Goal: Transaction & Acquisition: Purchase product/service

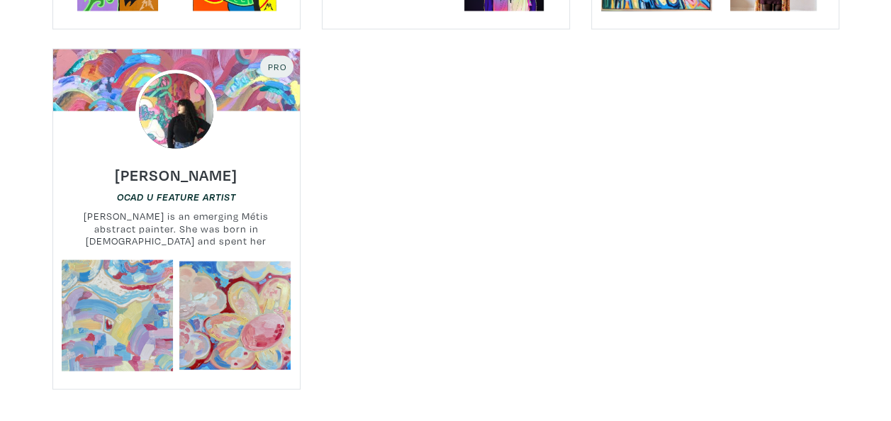
scroll to position [1341, 0]
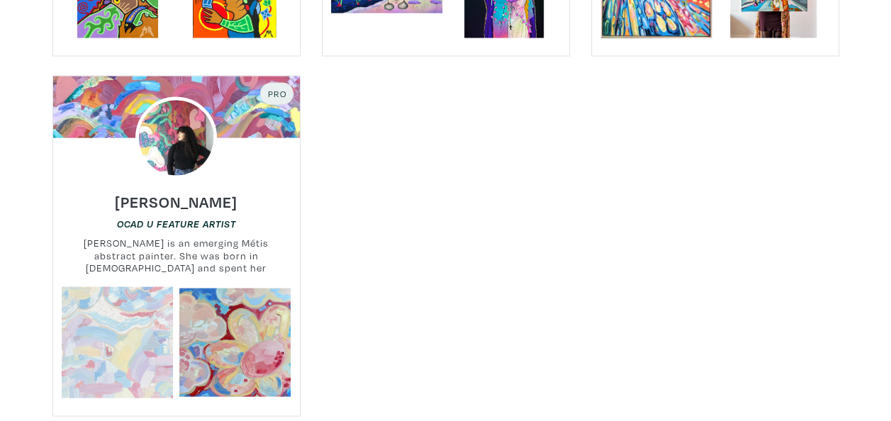
click at [126, 287] on link at bounding box center [117, 342] width 111 height 111
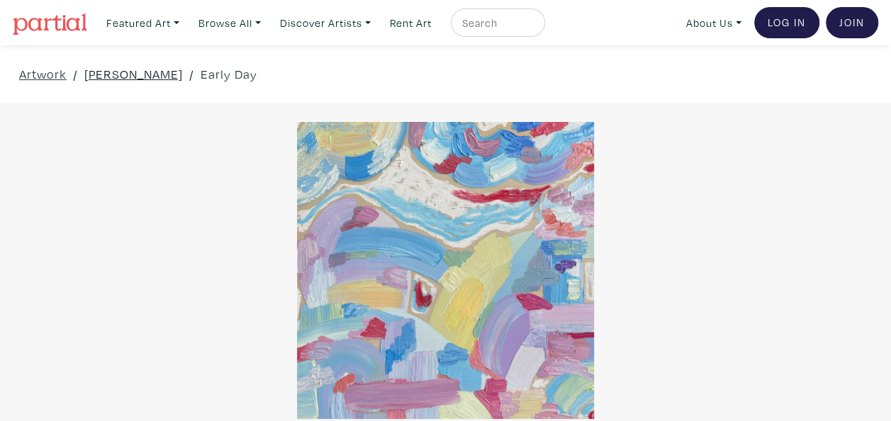
click at [99, 77] on link "[PERSON_NAME]" at bounding box center [133, 74] width 99 height 19
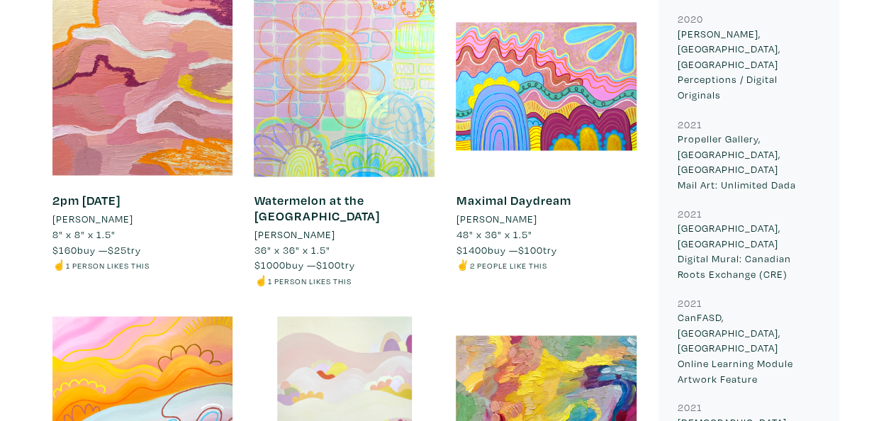
scroll to position [1229, 0]
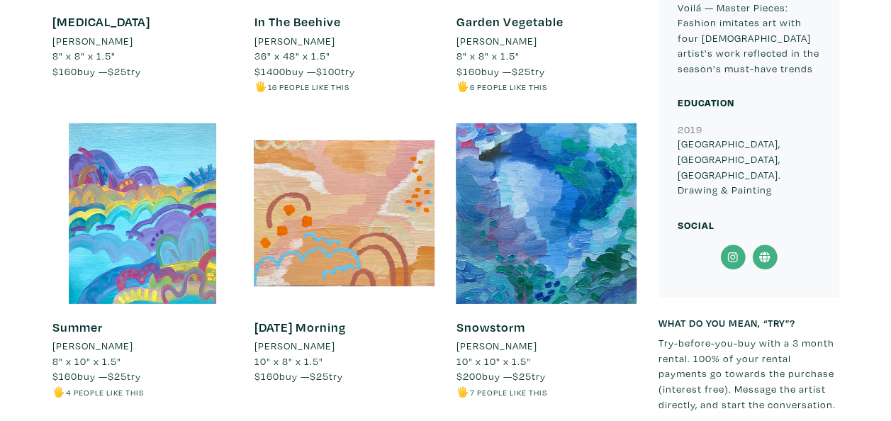
scroll to position [2047, 0]
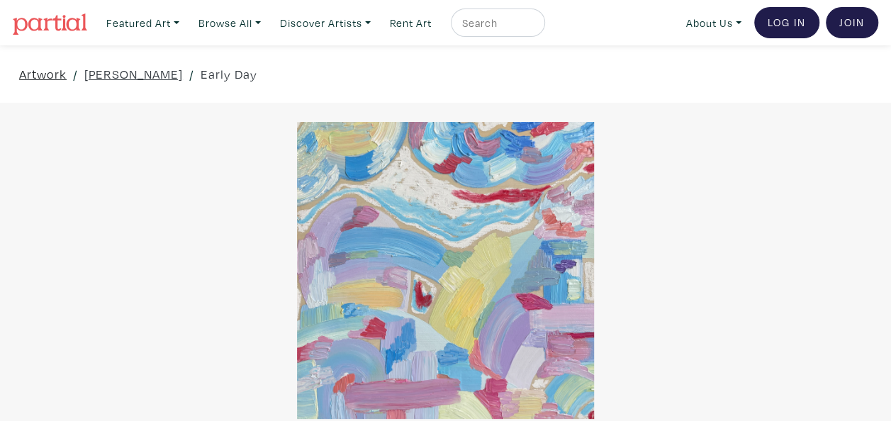
click at [49, 75] on link "Artwork" at bounding box center [42, 74] width 47 height 19
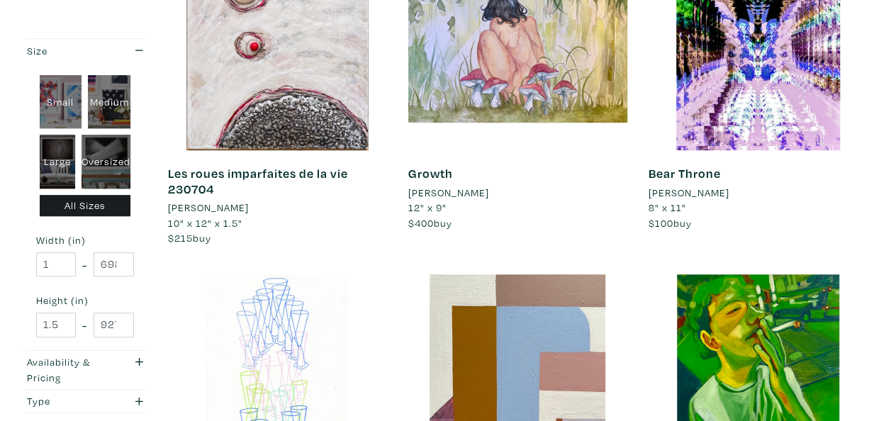
scroll to position [223, 0]
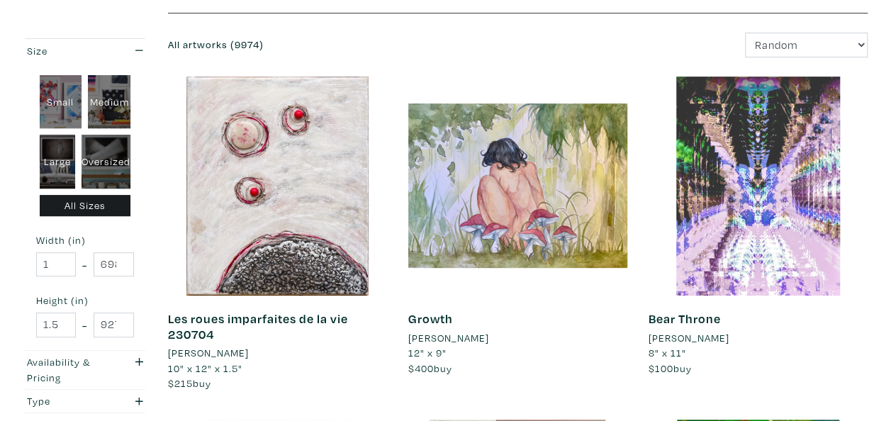
click at [748, 198] on div at bounding box center [758, 186] width 219 height 219
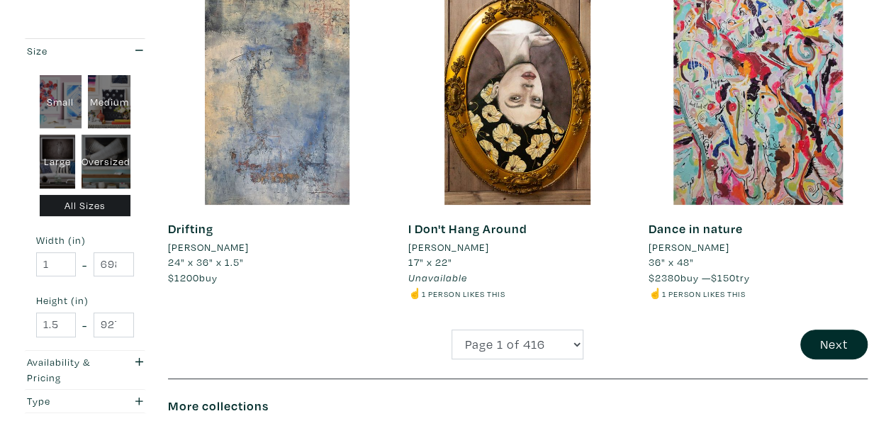
scroll to position [2695, 0]
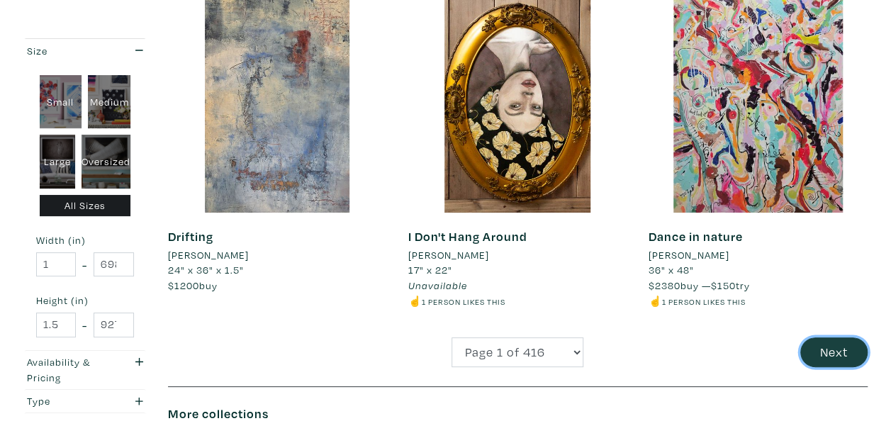
click at [838, 340] on button "Next" at bounding box center [833, 352] width 67 height 30
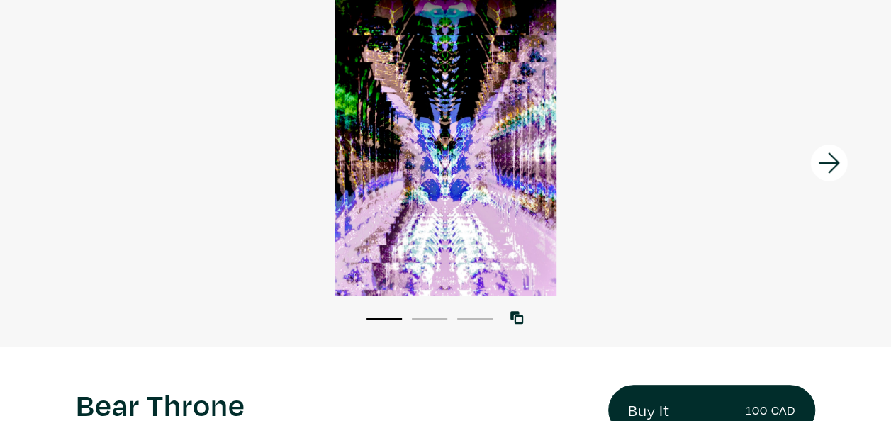
scroll to position [71, 0]
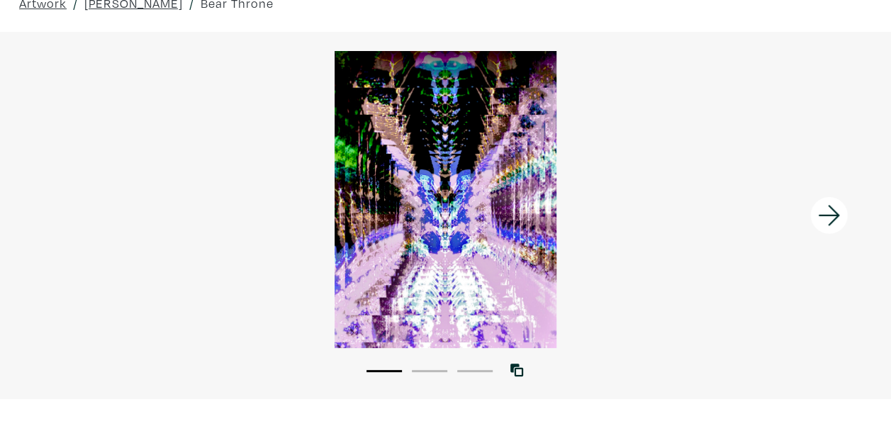
click at [831, 217] on icon at bounding box center [829, 215] width 48 height 38
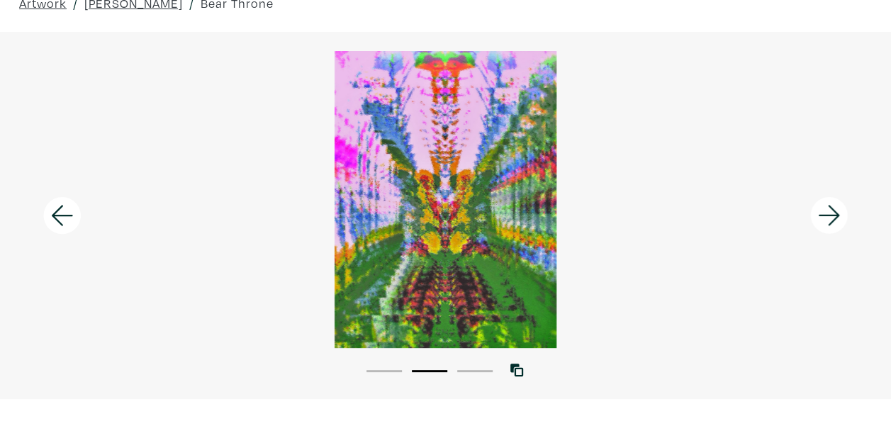
click at [831, 217] on icon at bounding box center [829, 215] width 48 height 38
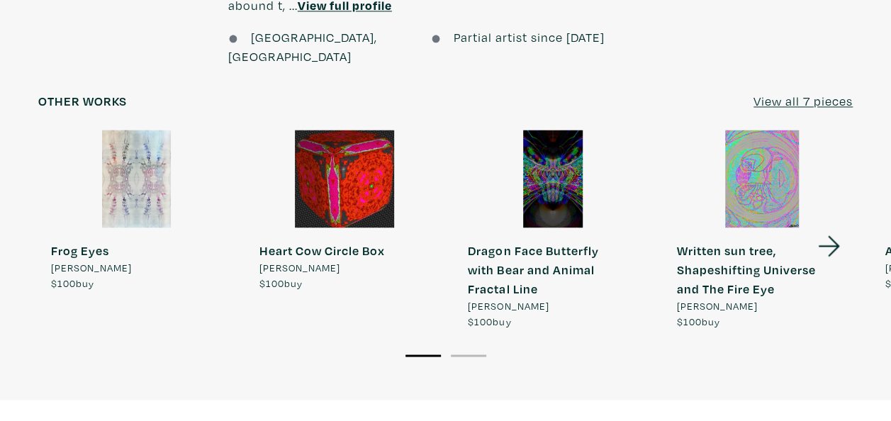
scroll to position [1130, 0]
click at [785, 92] on u "View all 7 pieces" at bounding box center [803, 100] width 99 height 16
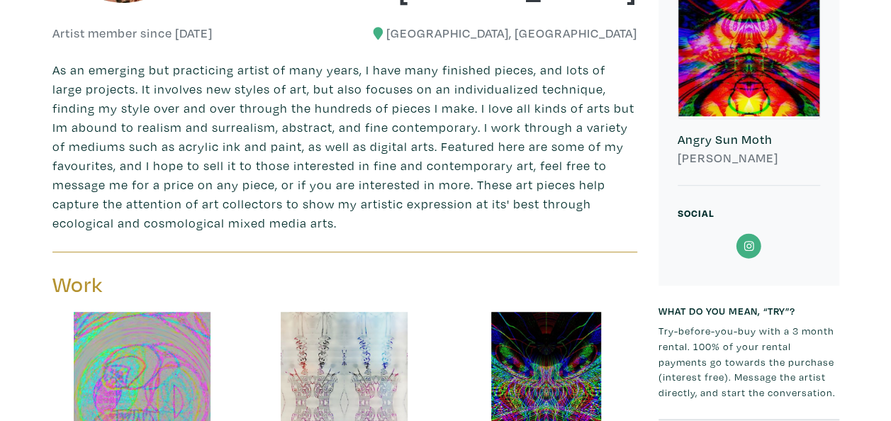
scroll to position [403, 0]
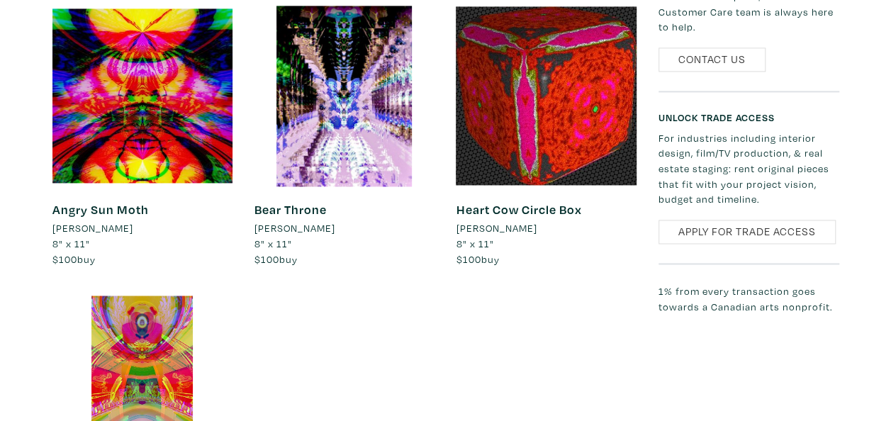
scroll to position [994, 0]
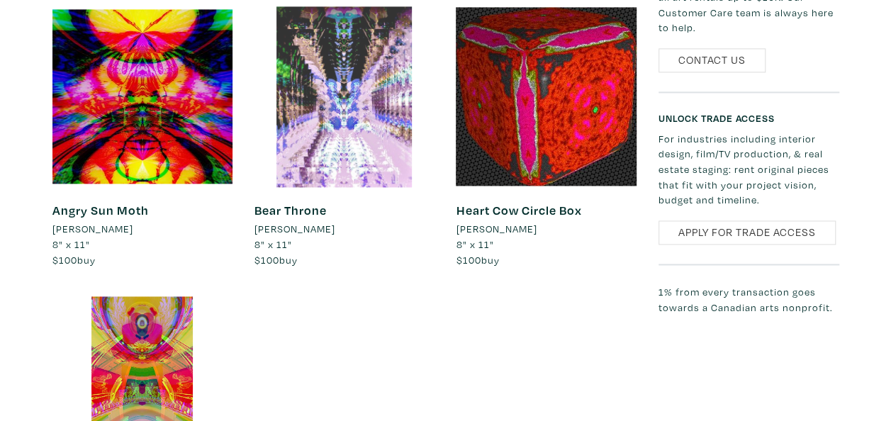
click at [366, 124] on div at bounding box center [344, 96] width 181 height 181
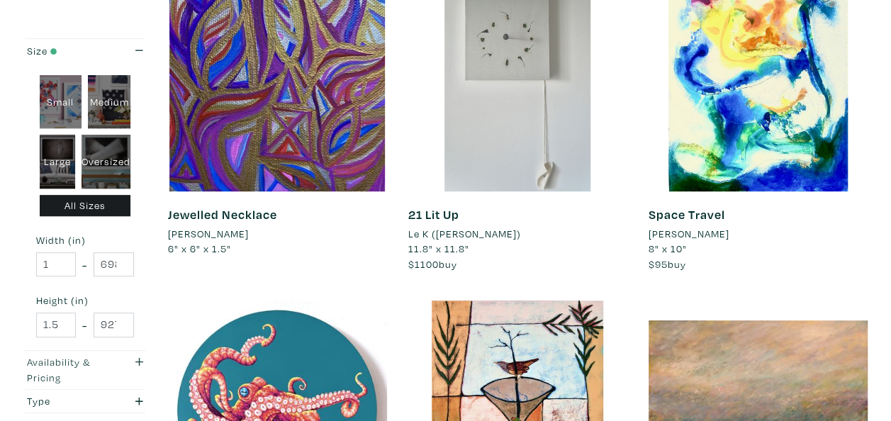
scroll to position [330, 0]
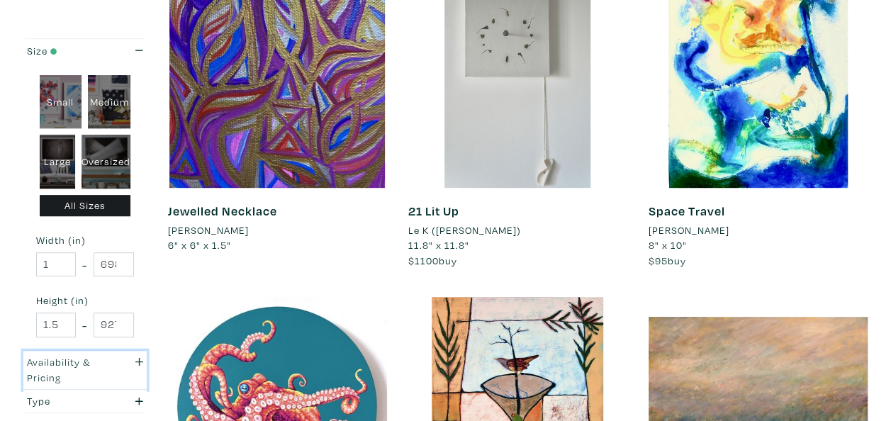
click at [135, 361] on icon "button" at bounding box center [139, 362] width 8 height 10
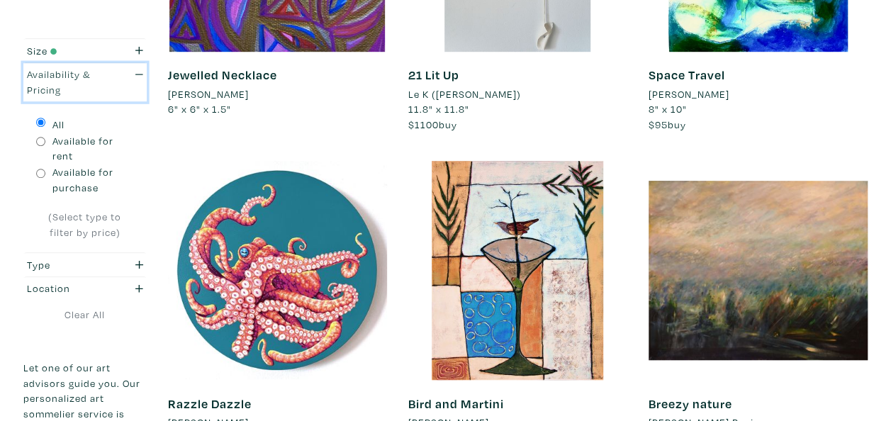
scroll to position [471, 0]
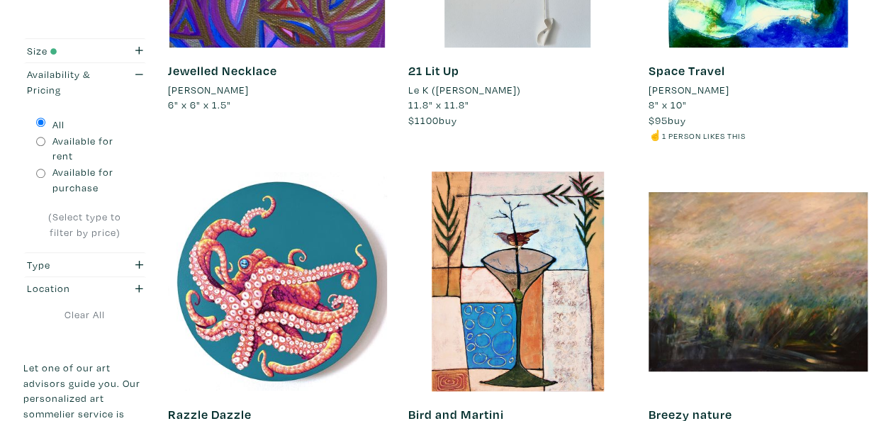
click at [38, 174] on input "Available for purchase" at bounding box center [40, 173] width 9 height 9
radio input "true"
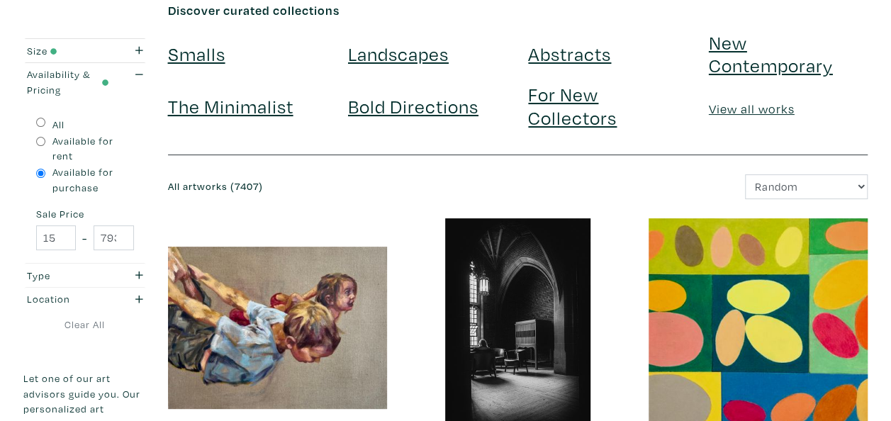
scroll to position [82, 0]
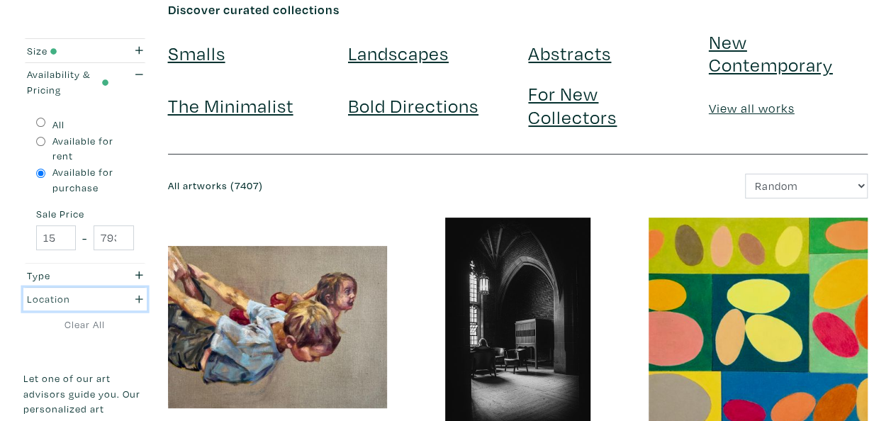
click at [140, 298] on icon "button" at bounding box center [139, 299] width 8 height 10
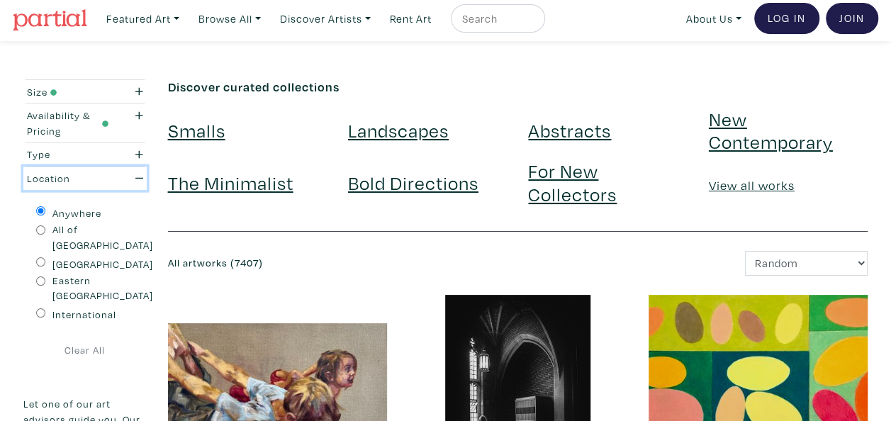
scroll to position [0, 0]
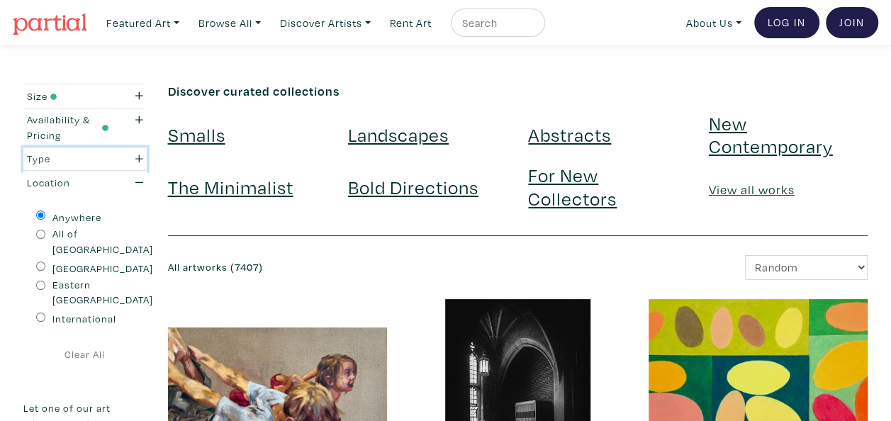
click at [139, 160] on icon "button" at bounding box center [139, 159] width 8 height 10
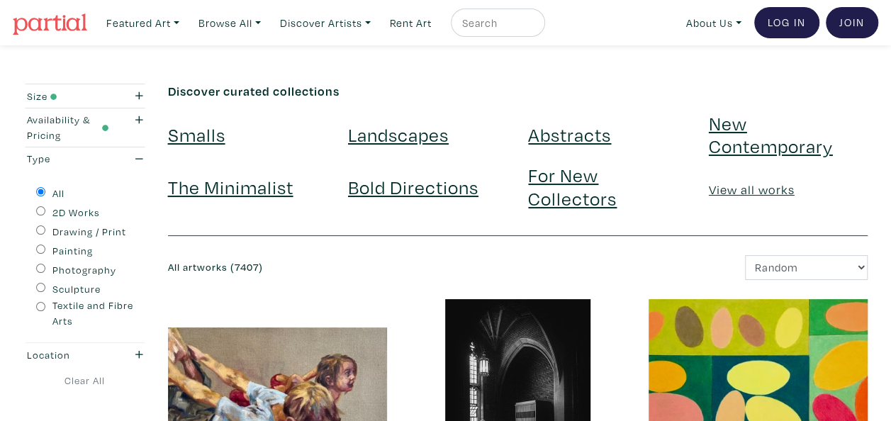
click at [41, 264] on input "Photography" at bounding box center [40, 268] width 9 height 9
radio input "true"
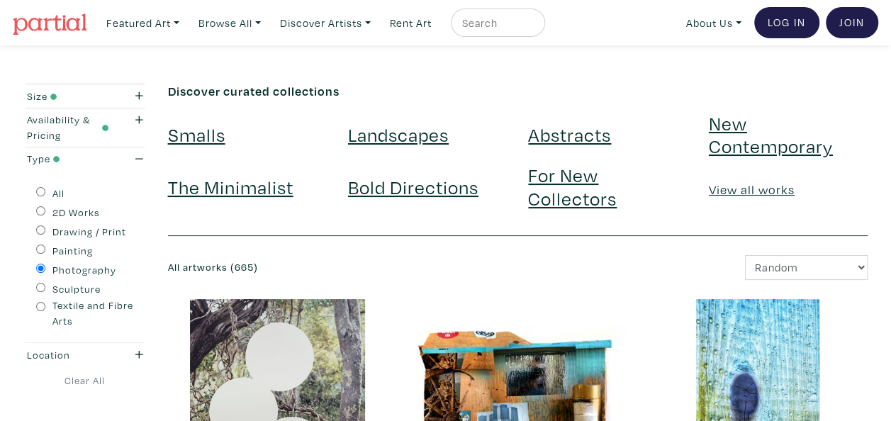
click at [43, 227] on input "Drawing / Print" at bounding box center [40, 229] width 9 height 9
radio input "true"
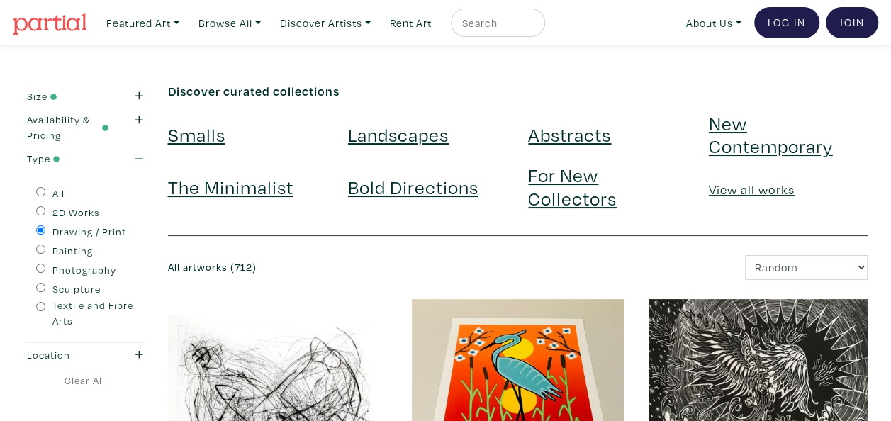
click at [43, 268] on input "Photography" at bounding box center [40, 268] width 9 height 9
radio input "true"
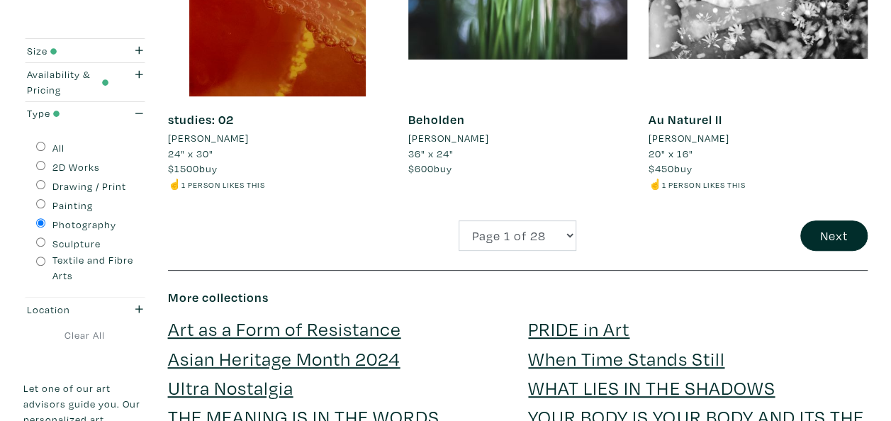
scroll to position [2802, 0]
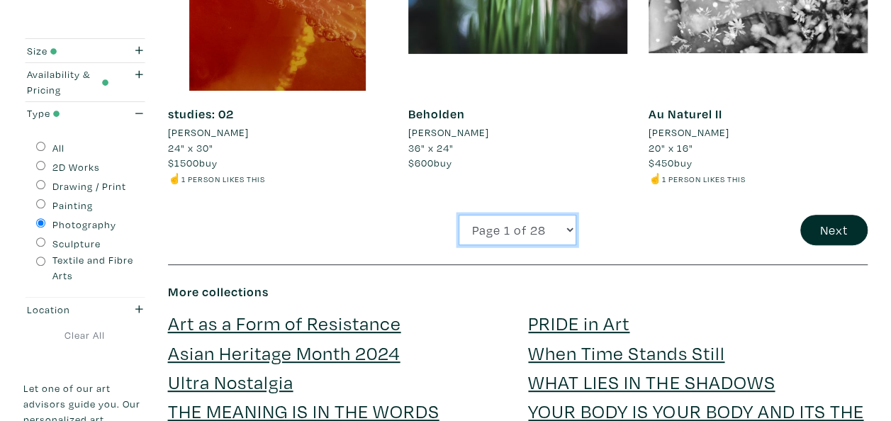
click at [564, 218] on select "Page 1 of 28 Page 2 of 28 Page 3 of 28 Page 4 of 28 Page 5 of 28 Page 6 of 28 P…" at bounding box center [518, 230] width 118 height 30
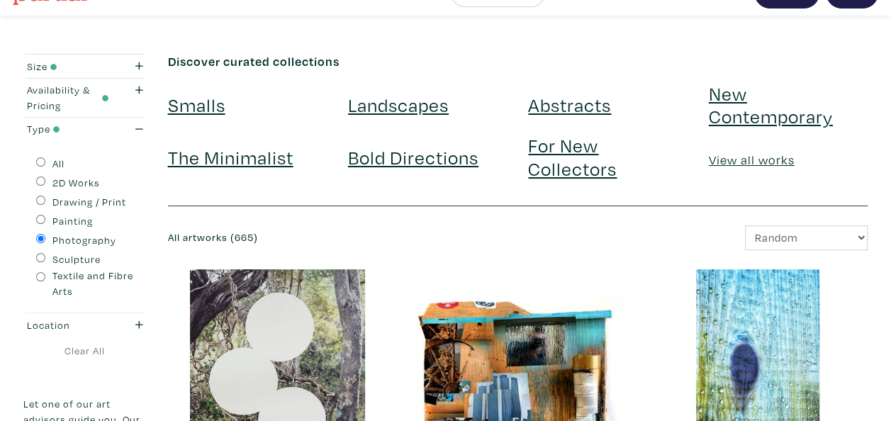
scroll to position [0, 0]
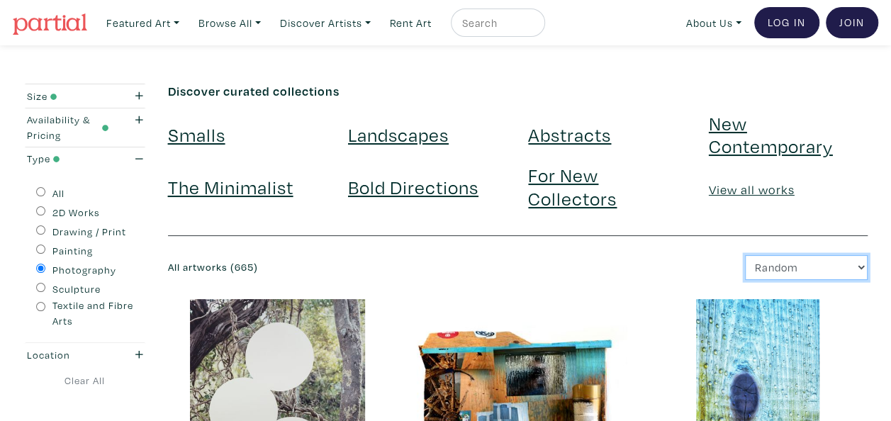
click at [827, 262] on select "Newest Random Price: Low to High Price: High to Low" at bounding box center [806, 267] width 123 height 25
select select "price"
click at [745, 255] on select "Newest Random Price: Low to High Price: High to Low" at bounding box center [806, 267] width 123 height 25
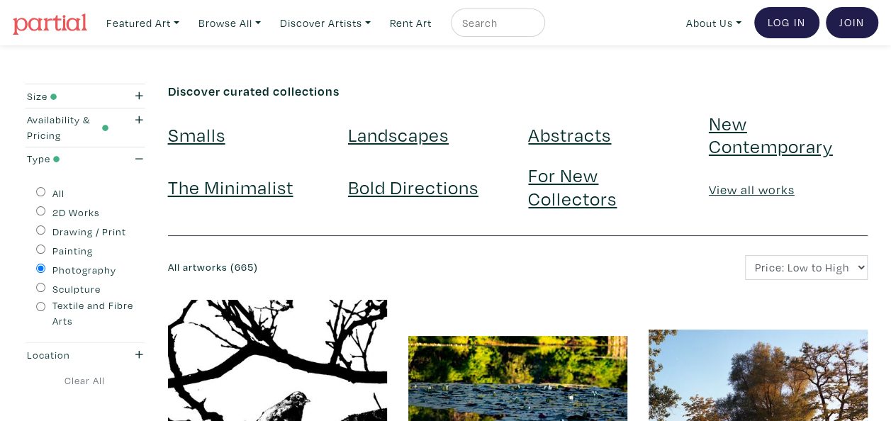
click at [576, 262] on div "Newest Random Price: Low to High Price: High to Low" at bounding box center [697, 267] width 361 height 25
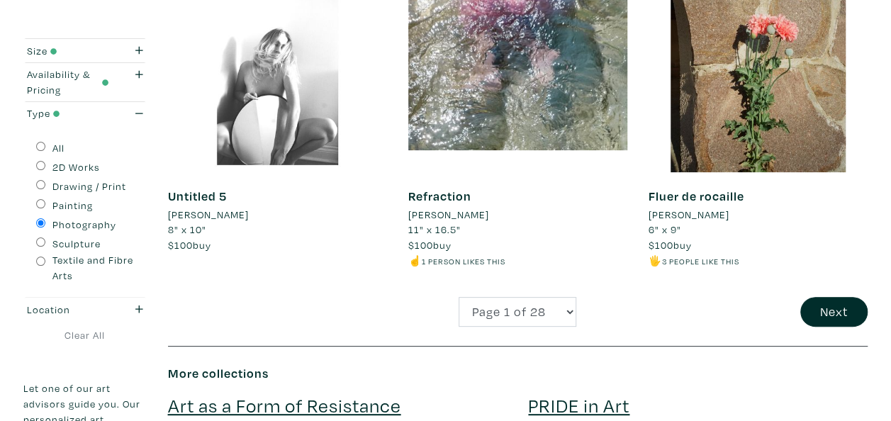
scroll to position [2779, 0]
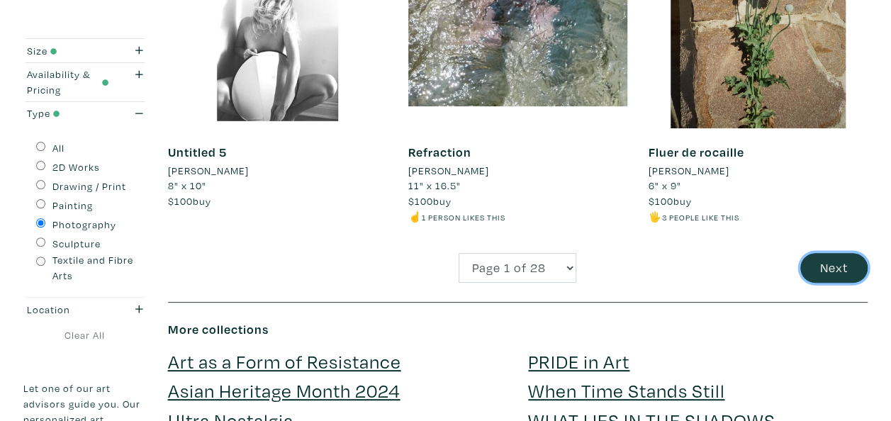
click at [838, 274] on button "Next" at bounding box center [833, 268] width 67 height 30
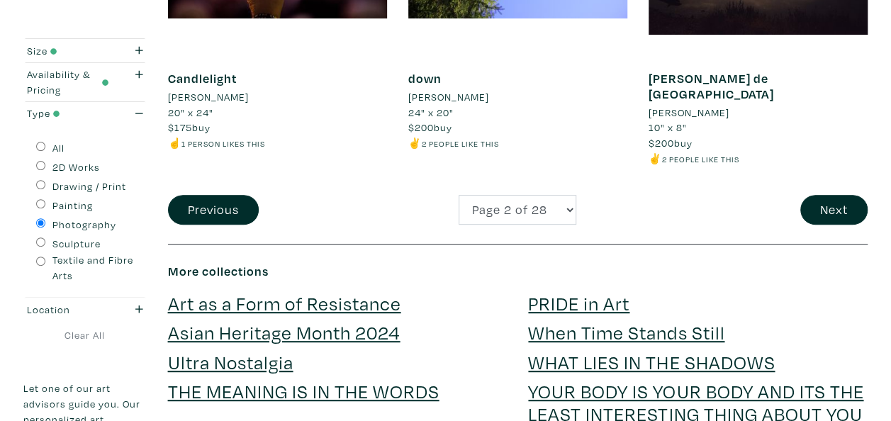
scroll to position [2848, 0]
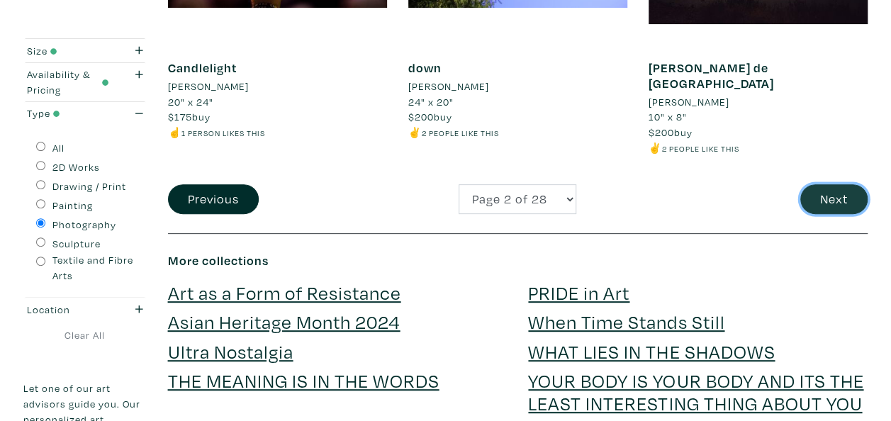
click at [836, 184] on button "Next" at bounding box center [833, 199] width 67 height 30
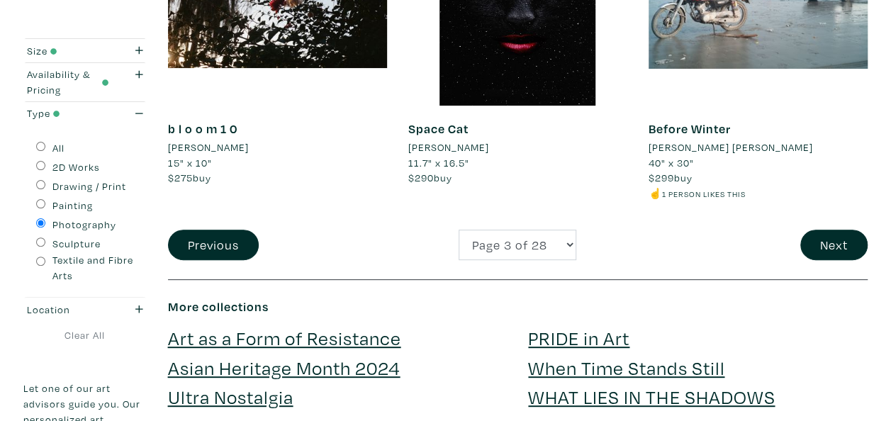
scroll to position [2788, 0]
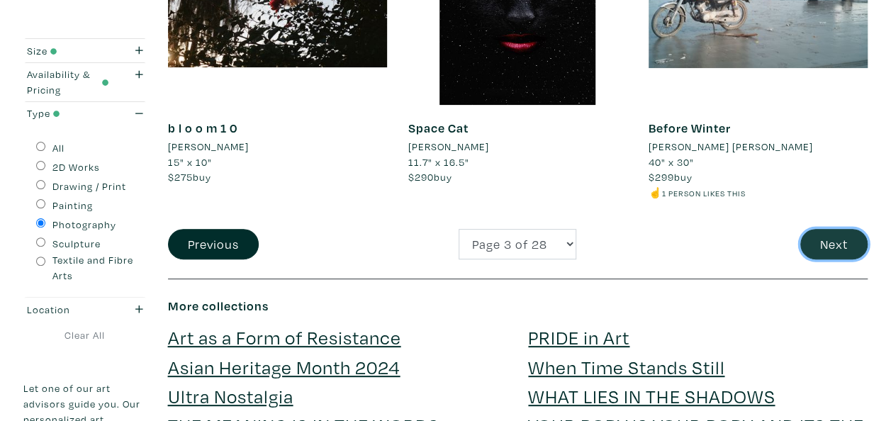
click at [821, 229] on button "Next" at bounding box center [833, 244] width 67 height 30
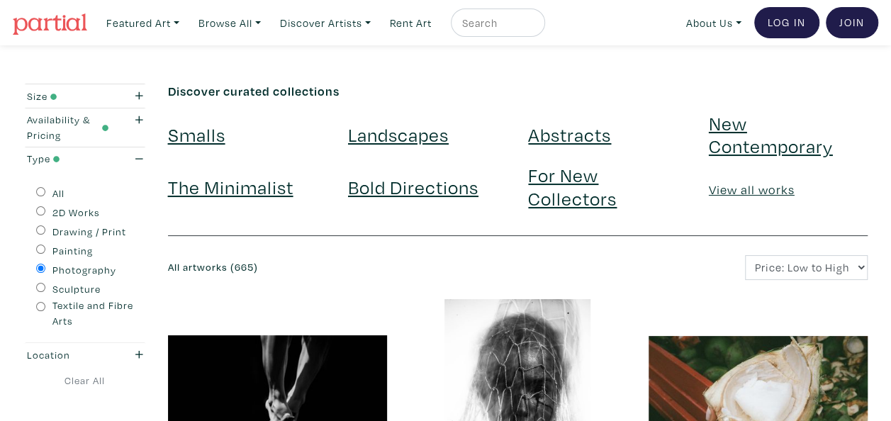
click at [616, 274] on div "Newest Random Price: Low to High Price: High to Low" at bounding box center [697, 267] width 361 height 25
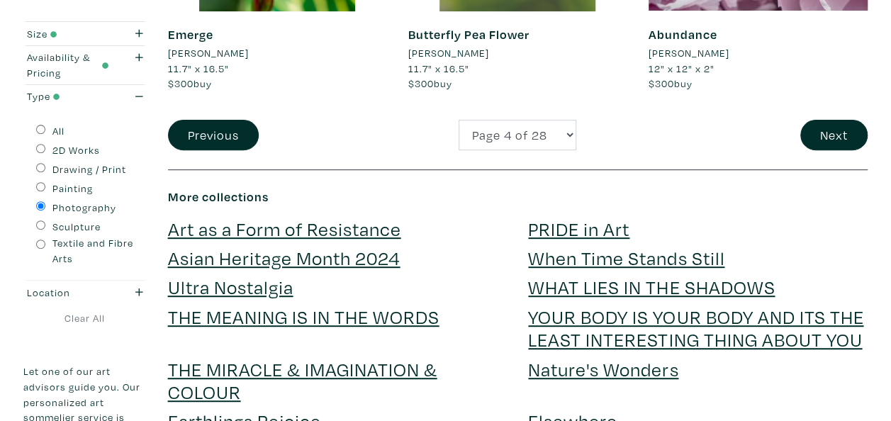
scroll to position [2831, 0]
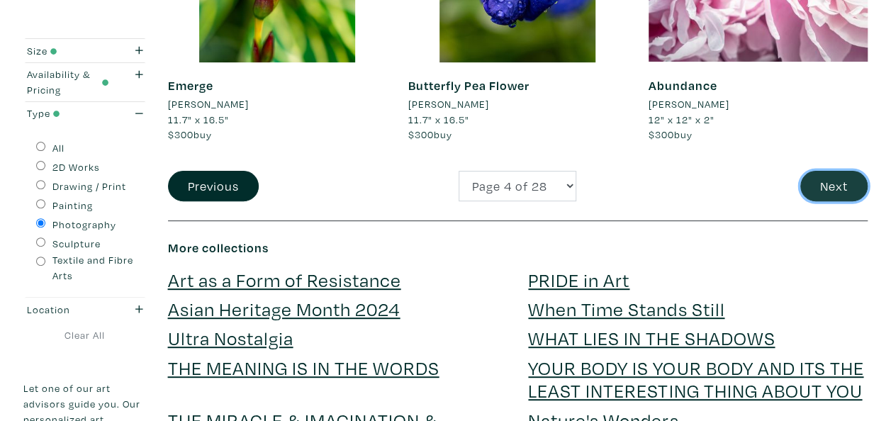
click at [836, 181] on button "Next" at bounding box center [833, 186] width 67 height 30
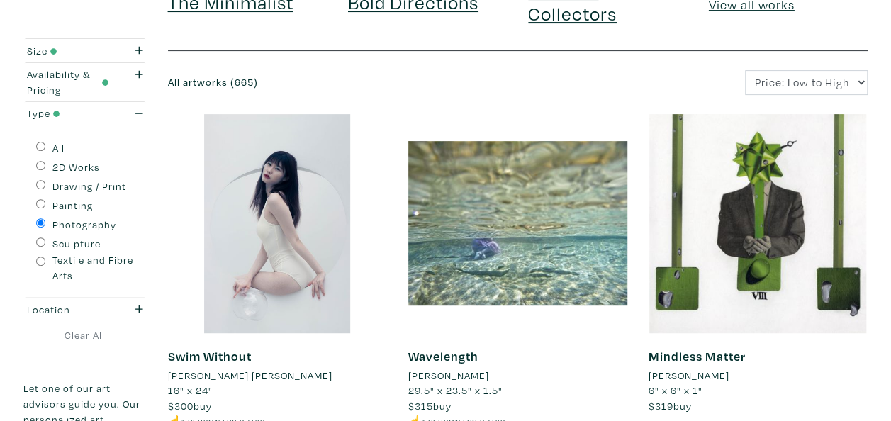
scroll to position [178, 0]
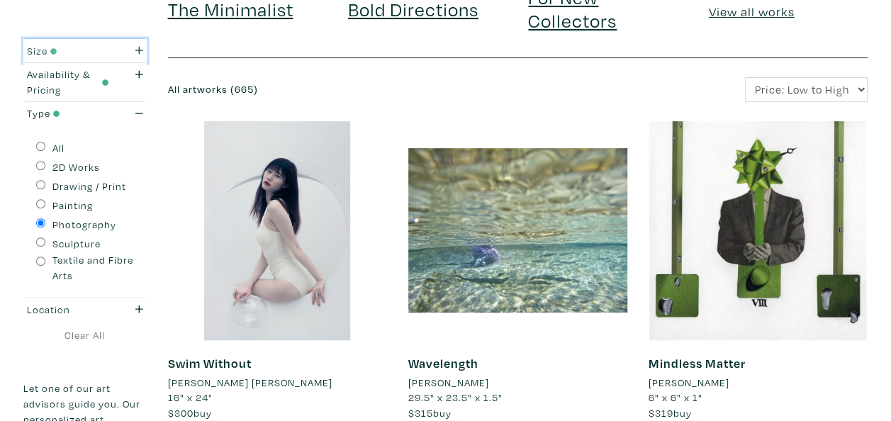
click at [139, 50] on icon "button" at bounding box center [139, 51] width 8 height 8
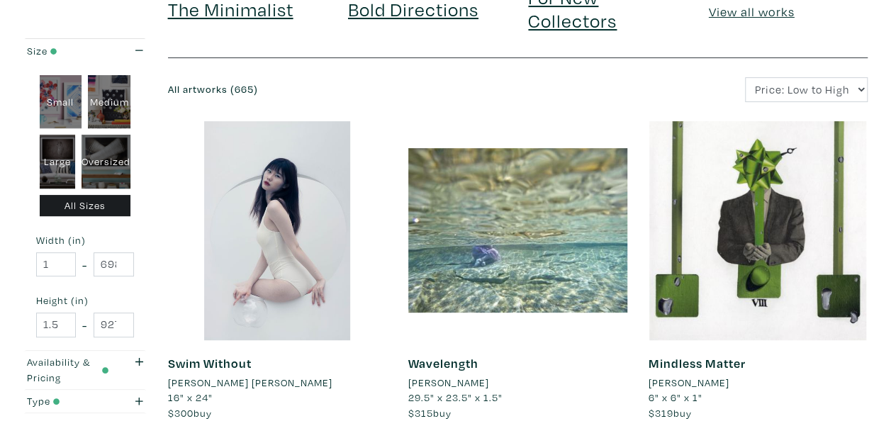
click at [50, 116] on div "Small" at bounding box center [61, 102] width 43 height 54
type input "16"
type input "1"
type input "16"
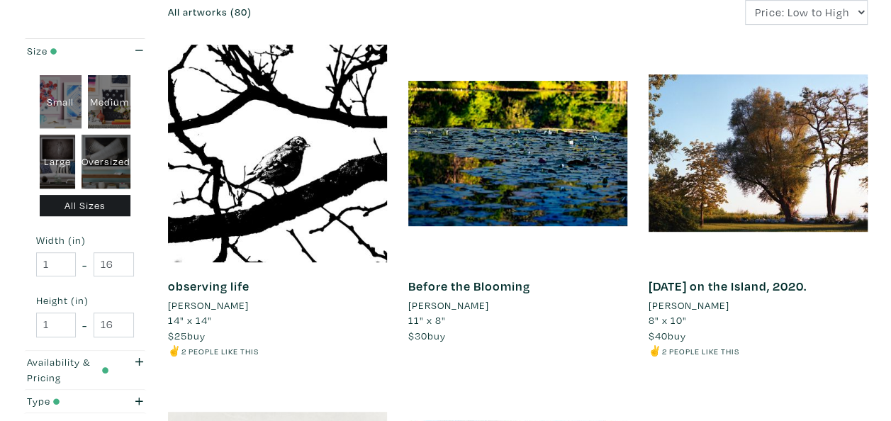
scroll to position [259, 0]
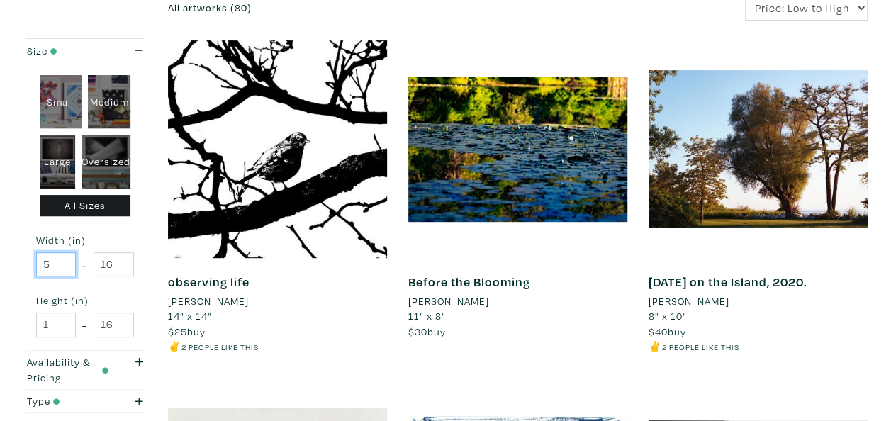
type input "5"
click at [65, 259] on input "5" at bounding box center [56, 264] width 40 height 25
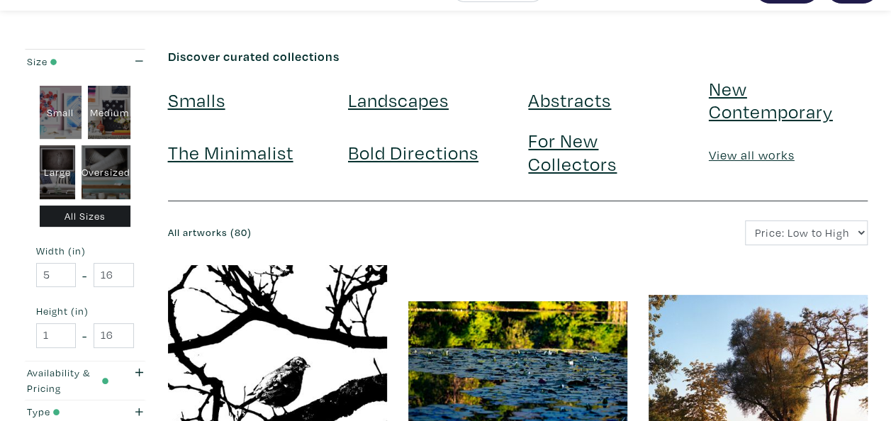
scroll to position [40, 0]
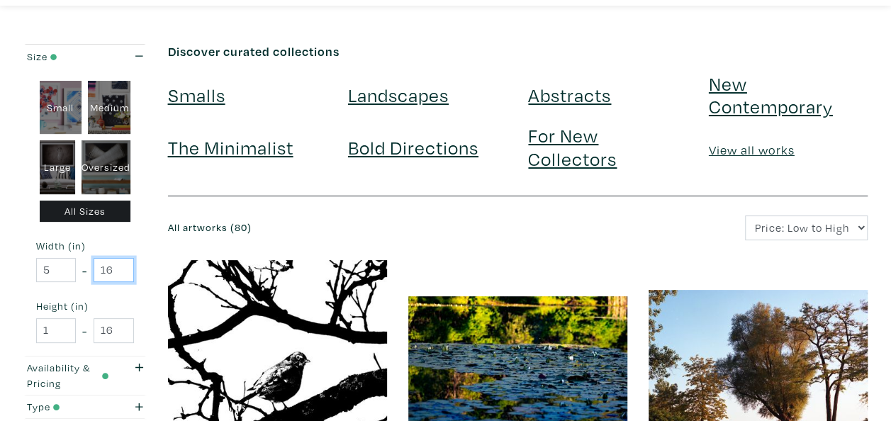
click at [128, 269] on input "16" at bounding box center [114, 270] width 40 height 25
click at [122, 271] on input "15" at bounding box center [114, 270] width 40 height 25
type input "14"
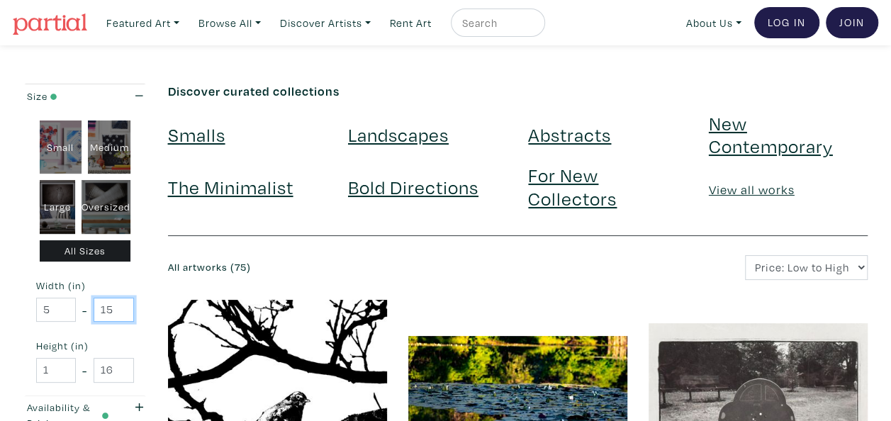
drag, startPoint x: 0, startPoint y: 0, endPoint x: 116, endPoint y: 310, distance: 331.5
click at [116, 310] on input "15" at bounding box center [114, 310] width 40 height 25
click at [122, 313] on input "14" at bounding box center [114, 310] width 40 height 25
type input "13"
drag, startPoint x: 0, startPoint y: 0, endPoint x: 122, endPoint y: 313, distance: 336.2
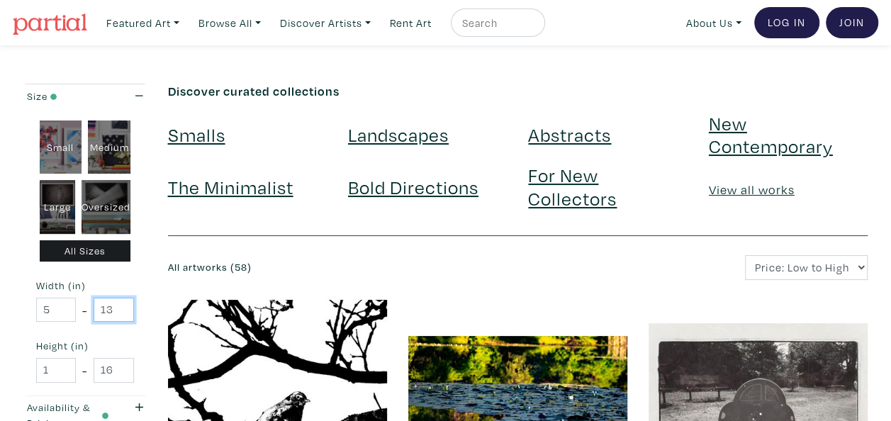
type input "13"
click at [119, 311] on input "13" at bounding box center [114, 310] width 40 height 25
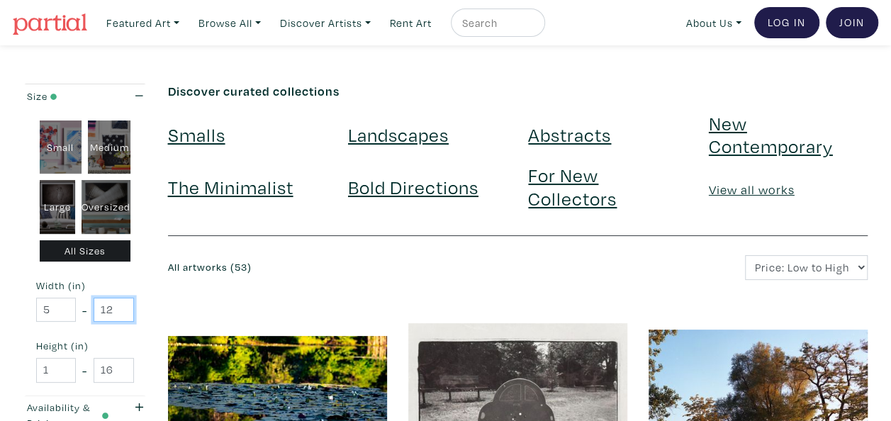
type input "12"
click at [121, 312] on input "12" at bounding box center [114, 310] width 40 height 25
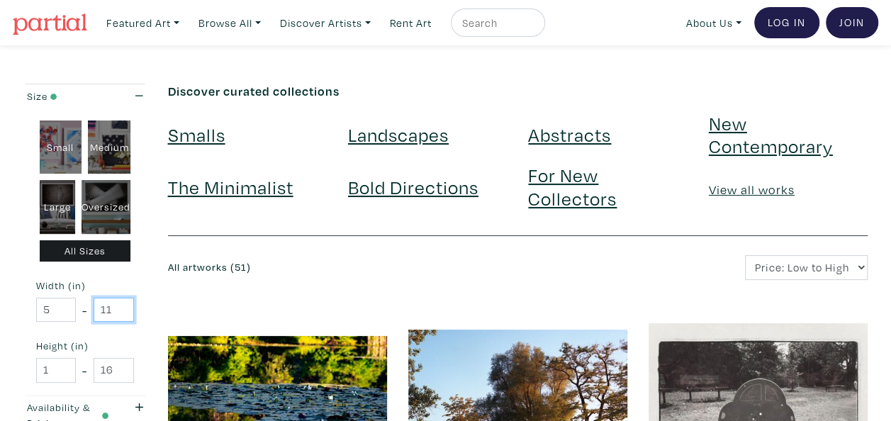
click at [121, 312] on input "11" at bounding box center [114, 310] width 40 height 25
type input "10"
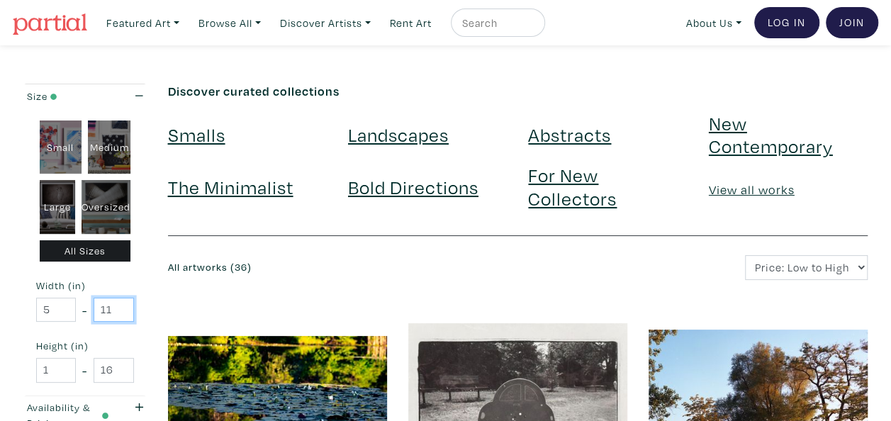
drag, startPoint x: 0, startPoint y: 0, endPoint x: 121, endPoint y: 312, distance: 334.6
click at [121, 312] on input "11" at bounding box center [114, 310] width 40 height 25
click at [121, 312] on input "10" at bounding box center [114, 310] width 40 height 25
type input "9"
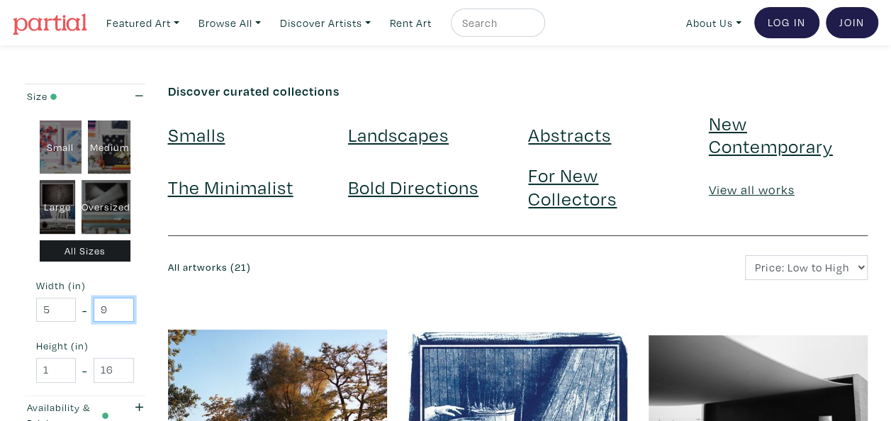
click at [111, 310] on input "9" at bounding box center [114, 310] width 40 height 25
type input "7"
click at [50, 366] on input "1" at bounding box center [56, 370] width 40 height 25
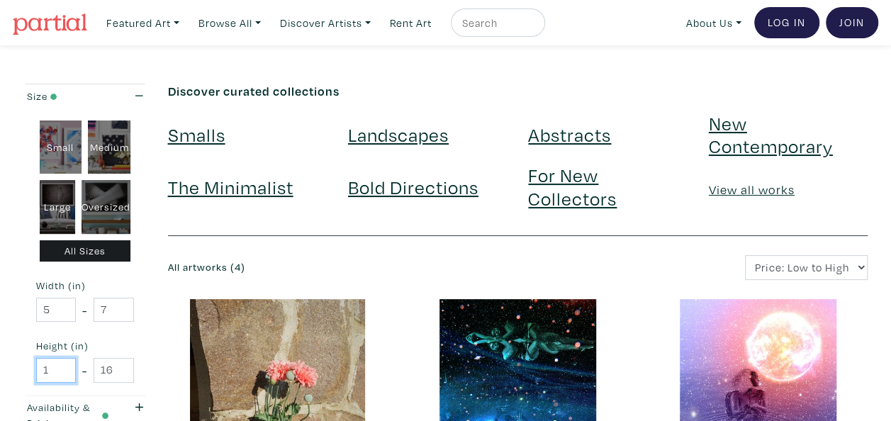
click at [51, 367] on input "1" at bounding box center [56, 370] width 40 height 25
type input "5"
click at [113, 366] on input "16" at bounding box center [114, 370] width 40 height 25
type input "1"
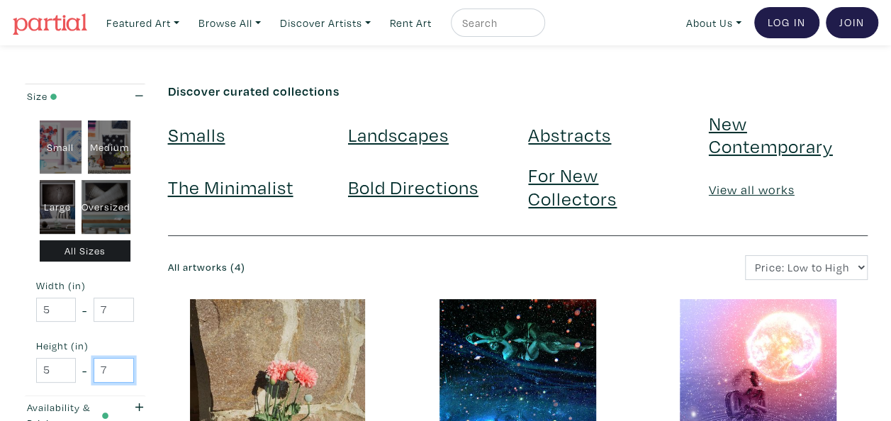
type input "7"
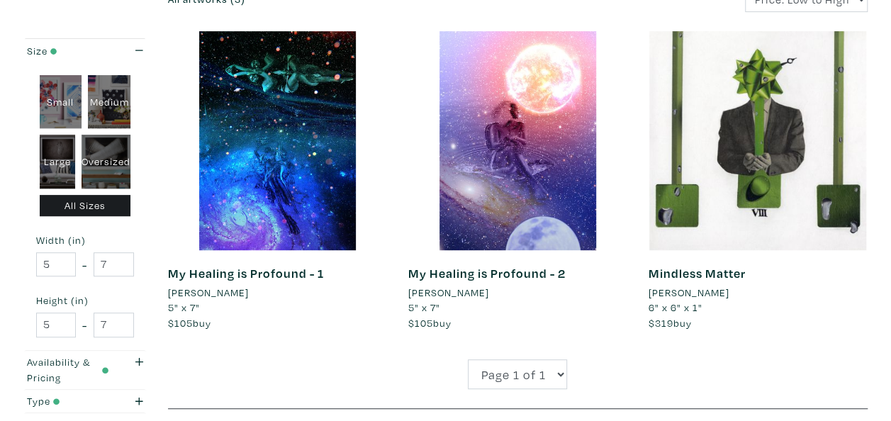
scroll to position [257, 0]
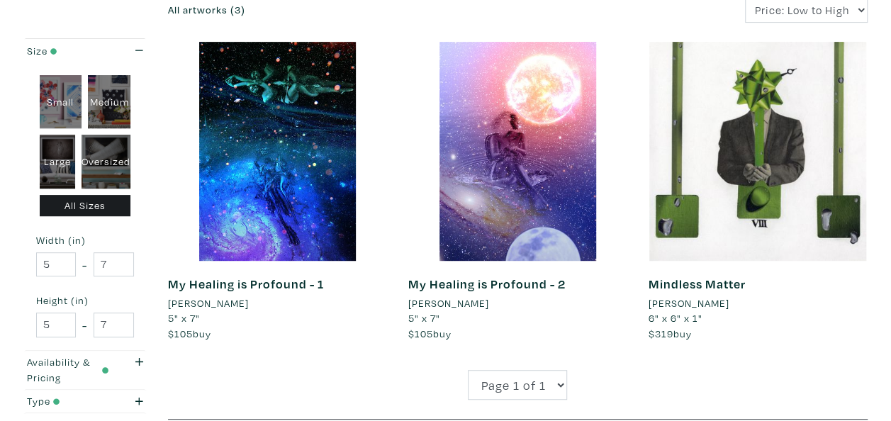
click at [62, 113] on div "Small" at bounding box center [61, 102] width 43 height 54
type input "1"
type input "16"
type input "1"
type input "16"
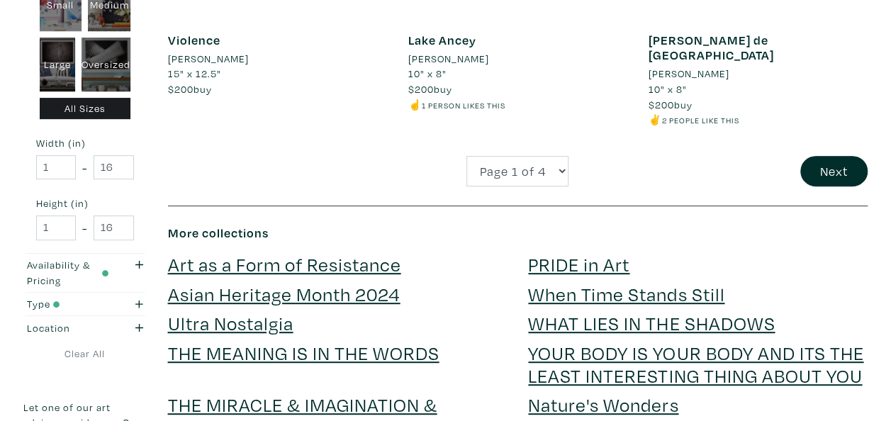
scroll to position [2892, 0]
click at [838, 155] on button "Next" at bounding box center [833, 170] width 67 height 30
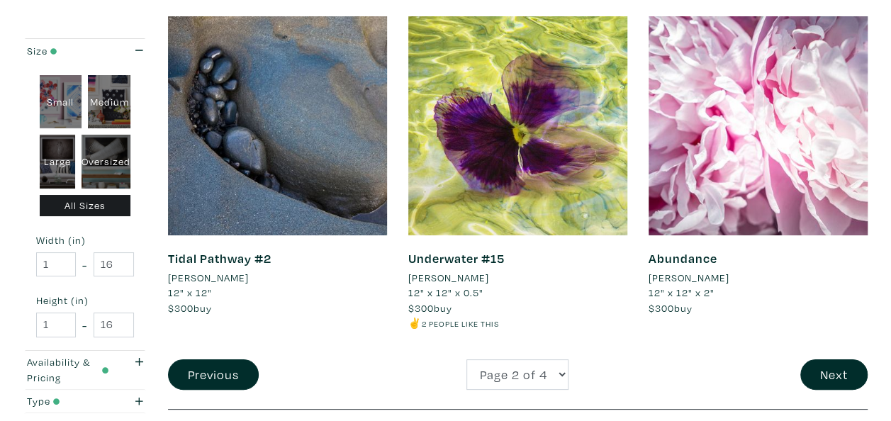
scroll to position [2644, 0]
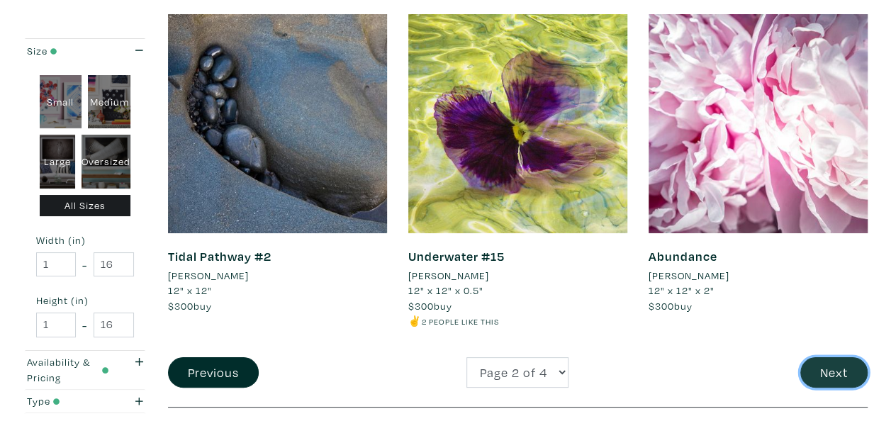
click at [844, 367] on button "Next" at bounding box center [833, 372] width 67 height 30
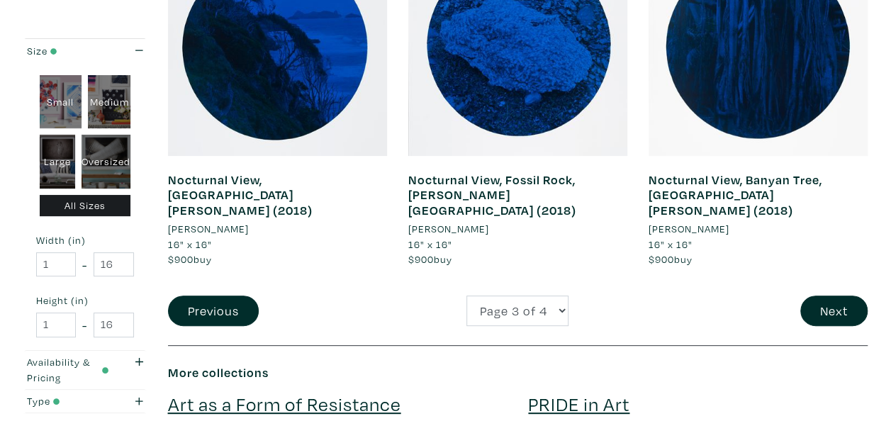
scroll to position [2765, 0]
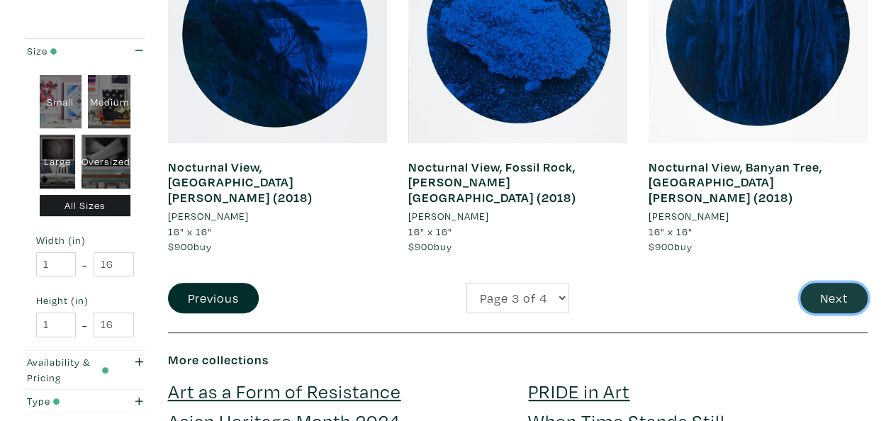
click at [832, 283] on button "Next" at bounding box center [833, 298] width 67 height 30
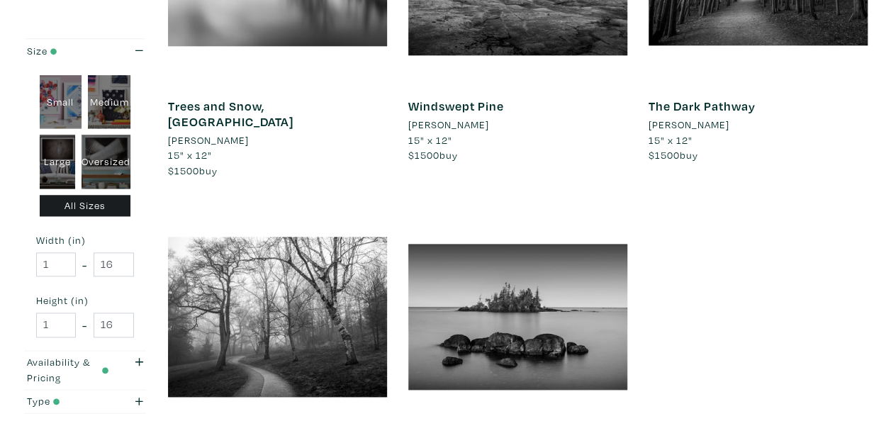
scroll to position [778, 0]
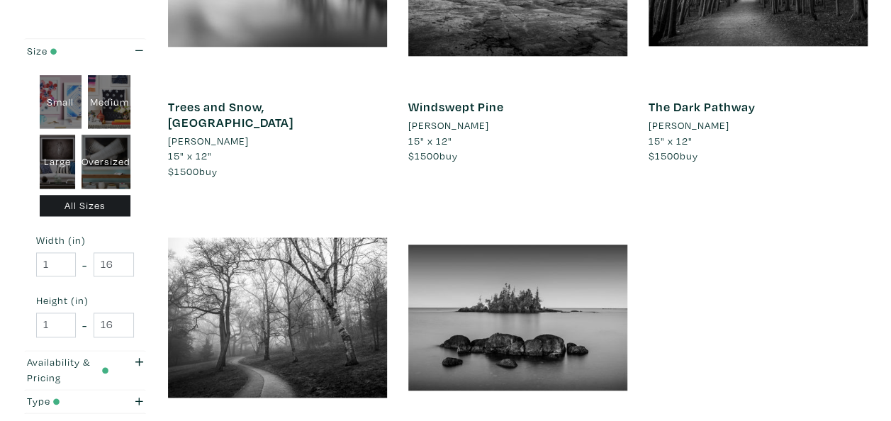
click at [108, 208] on div "All Sizes" at bounding box center [85, 206] width 91 height 22
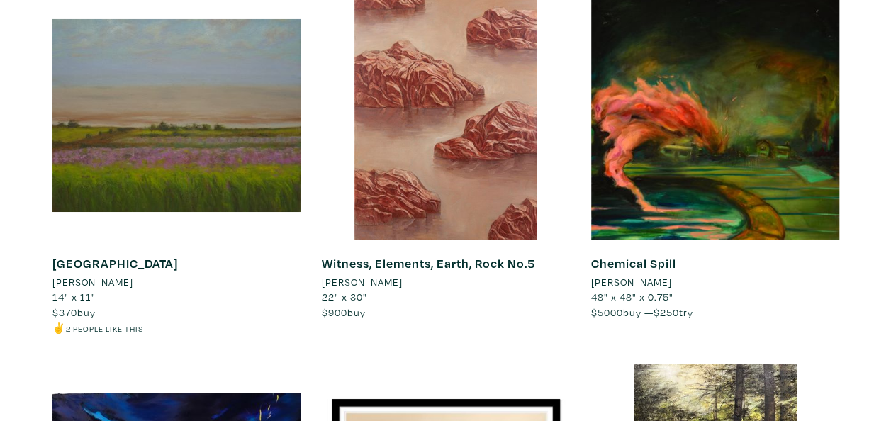
scroll to position [2524, 0]
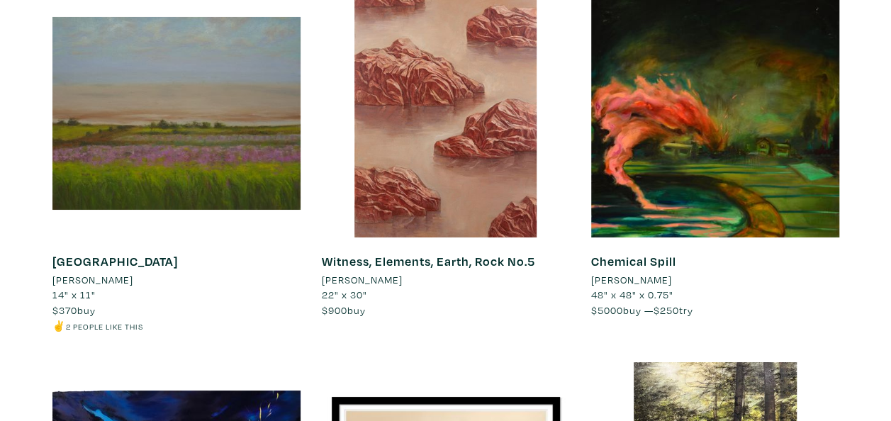
click at [839, 313] on div "Chemical Spill Ian McLean 48" x 48" x 0.75" $5000 buy — $250 try #explosion #la…" at bounding box center [715, 175] width 269 height 373
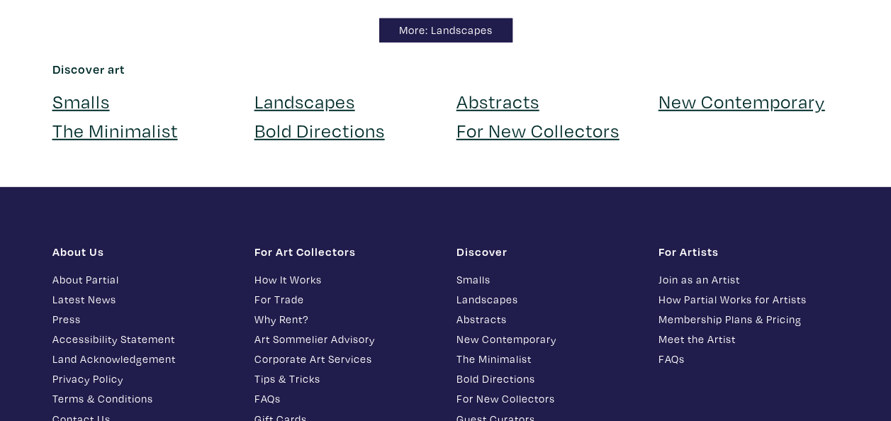
scroll to position [12704, 0]
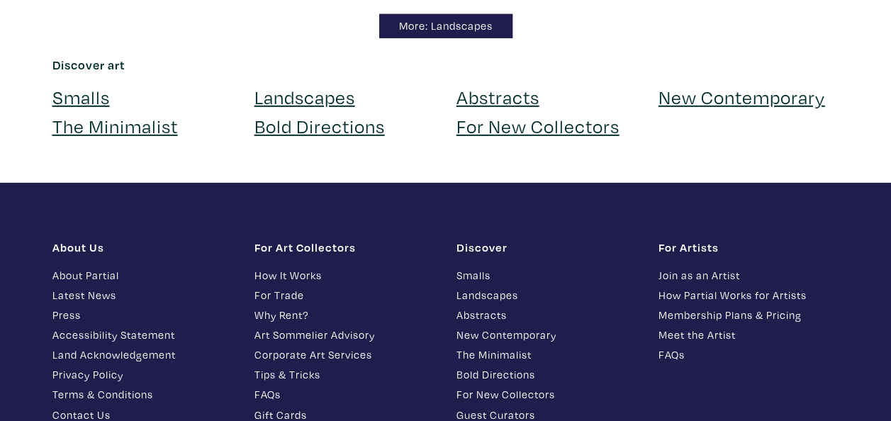
click at [508, 366] on link "Bold Directions" at bounding box center [547, 374] width 181 height 16
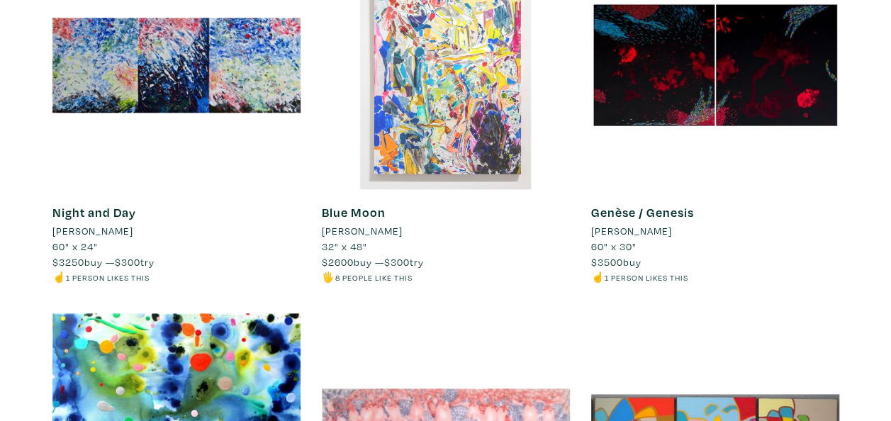
scroll to position [696, 0]
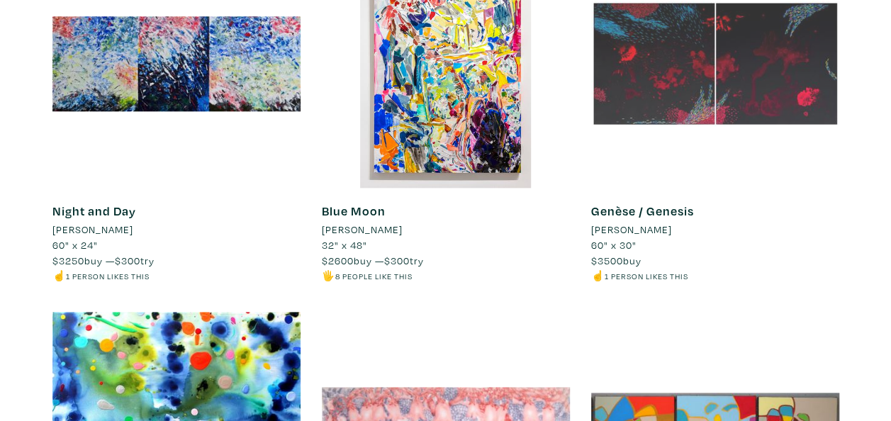
click at [634, 93] on div at bounding box center [715, 64] width 248 height 248
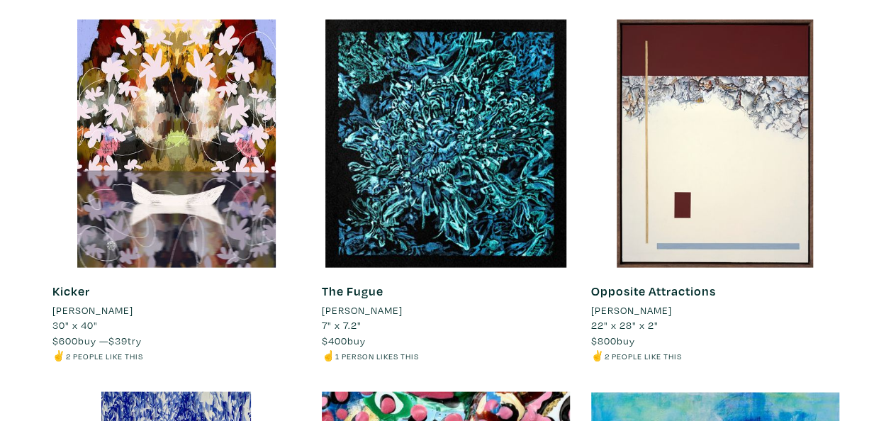
scroll to position [1360, 0]
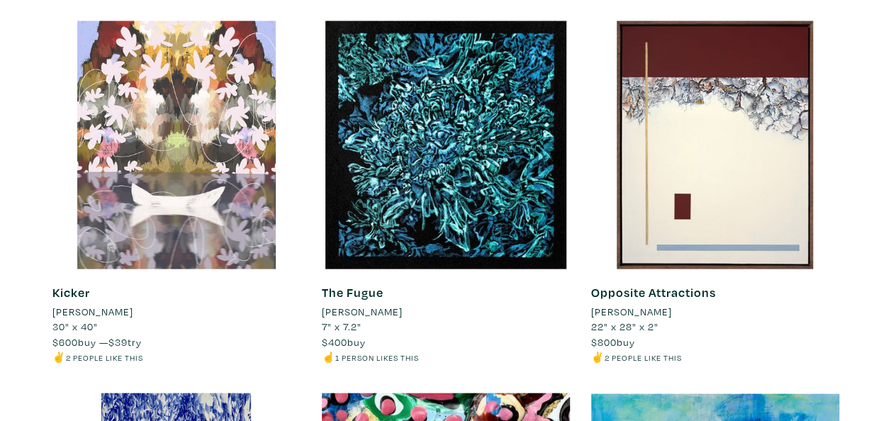
click at [221, 133] on div at bounding box center [176, 145] width 248 height 248
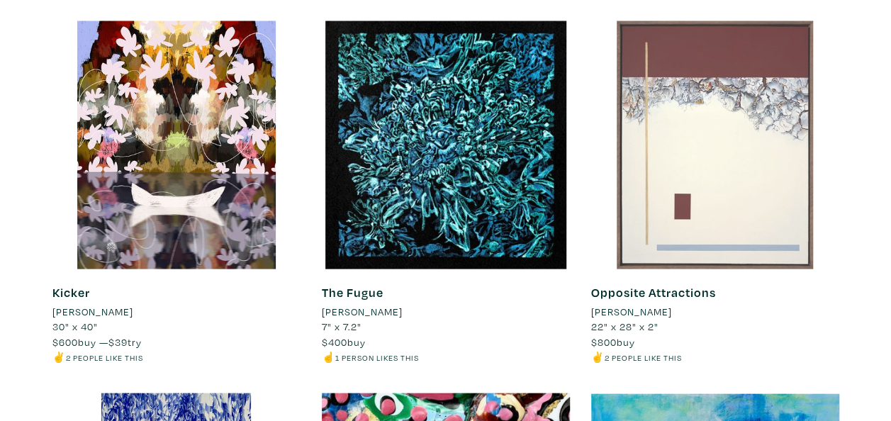
click at [752, 186] on div at bounding box center [715, 145] width 248 height 248
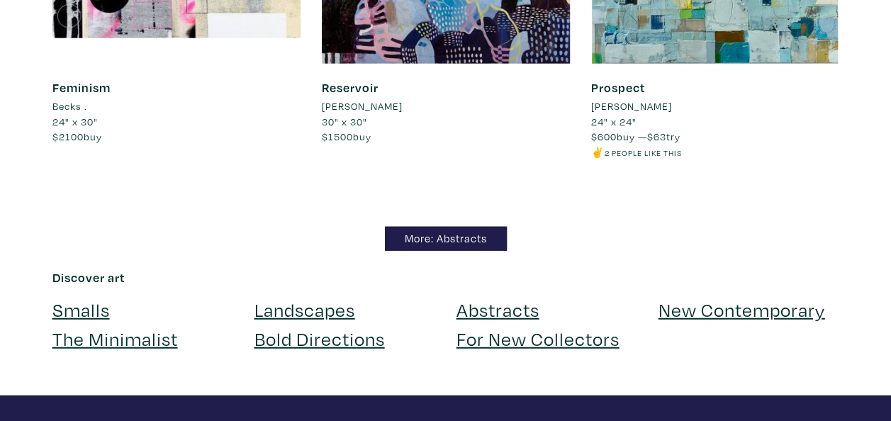
scroll to position [12373, 0]
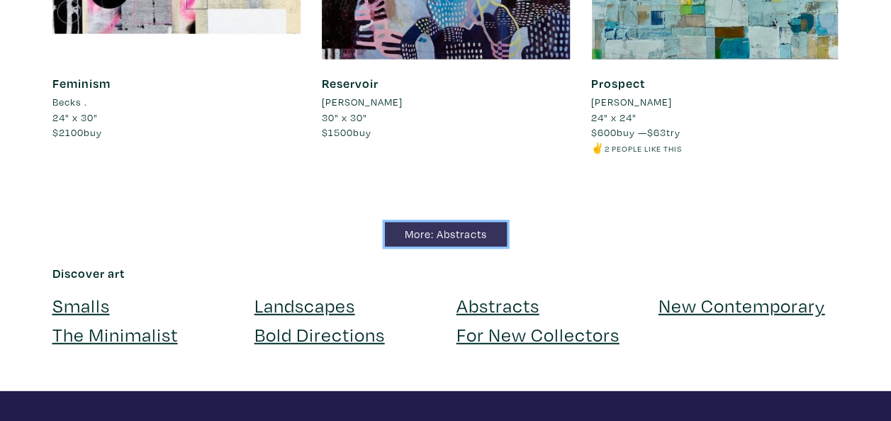
click at [442, 230] on link "More: Abstracts" at bounding box center [446, 235] width 122 height 25
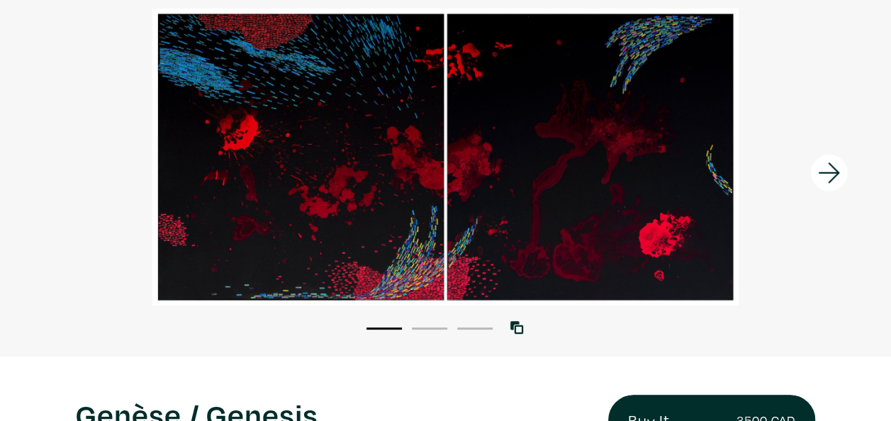
scroll to position [113, 0]
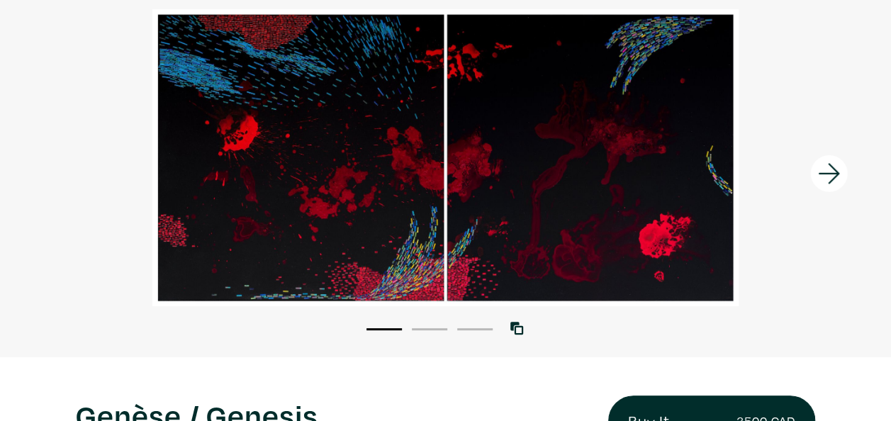
click at [832, 171] on icon at bounding box center [829, 174] width 48 height 38
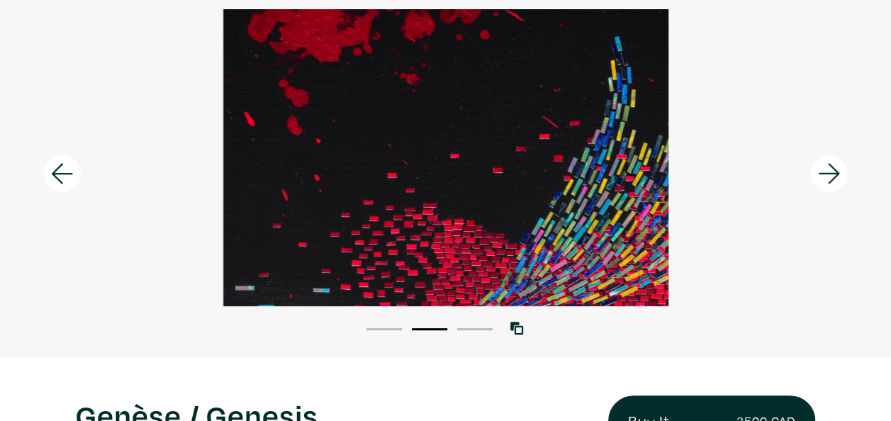
click at [832, 171] on icon at bounding box center [829, 174] width 48 height 38
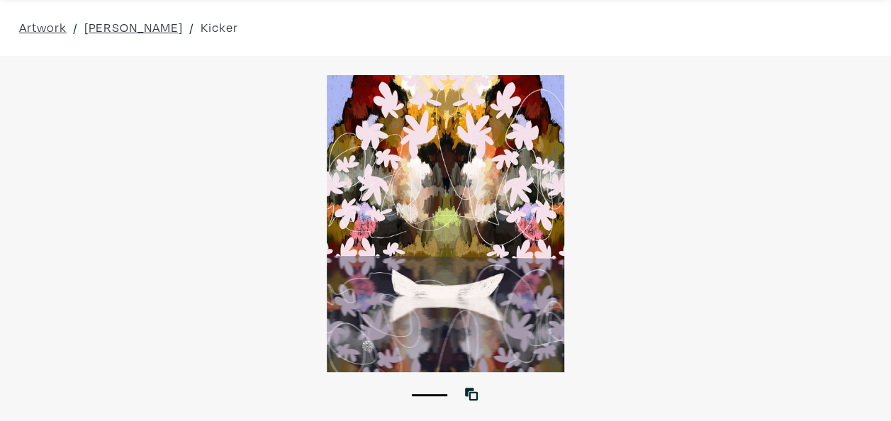
scroll to position [46, 0]
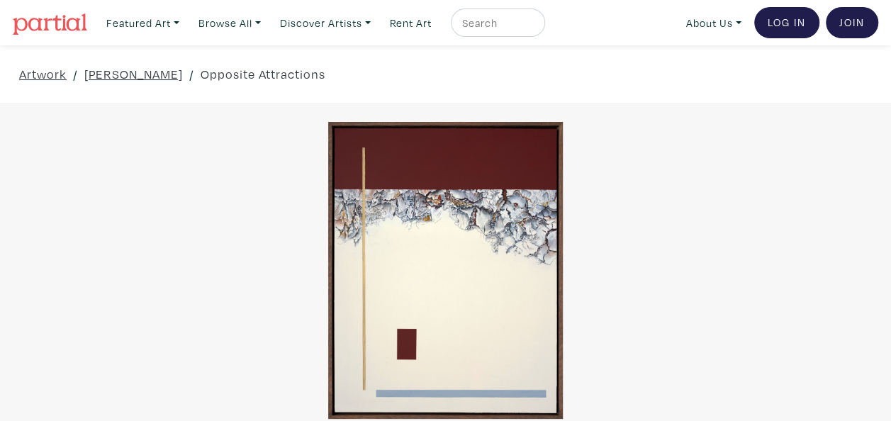
scroll to position [1, 0]
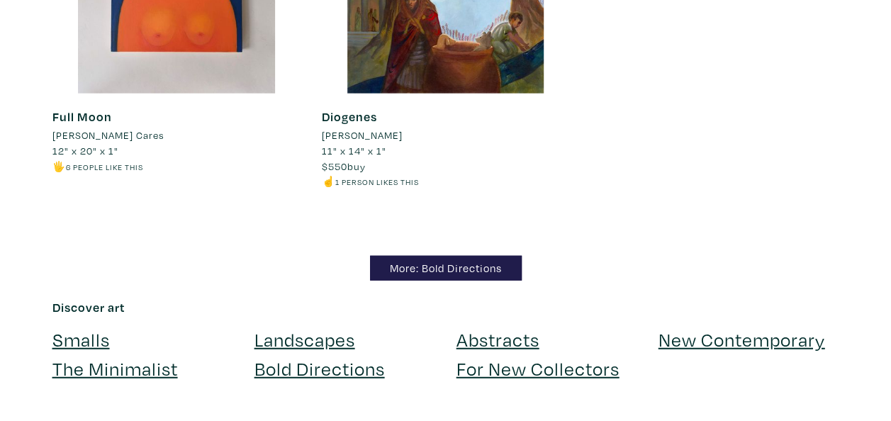
scroll to position [12355, 0]
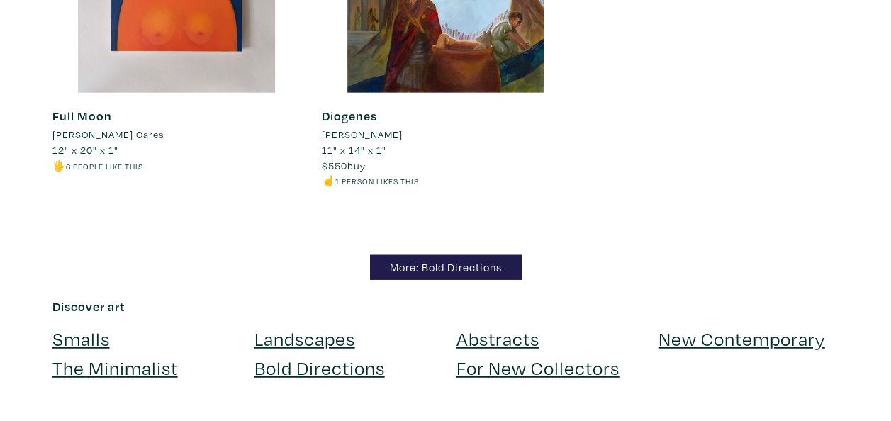
click at [785, 326] on link "New Contemporary" at bounding box center [742, 338] width 167 height 25
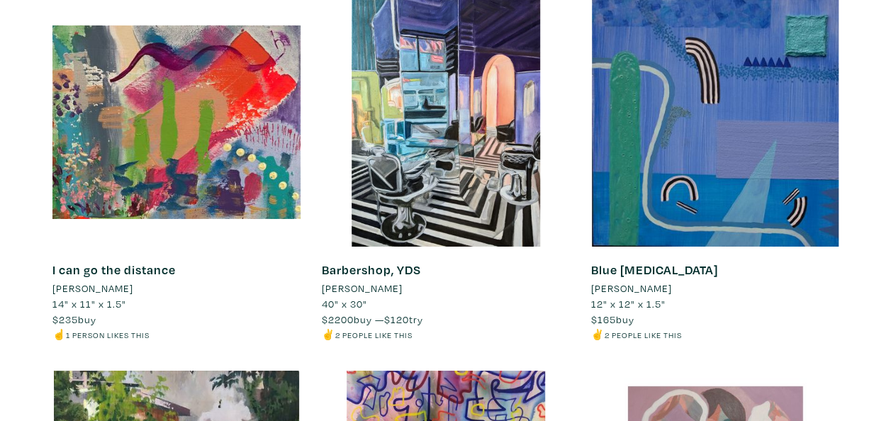
scroll to position [10354, 0]
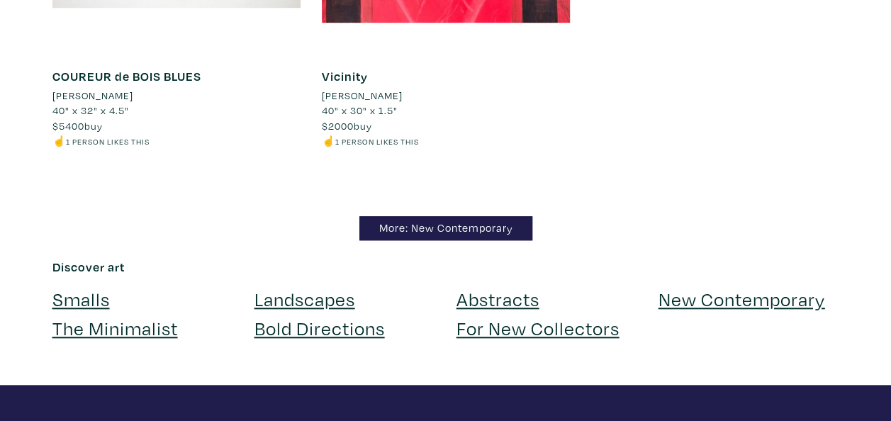
scroll to position [13895, 0]
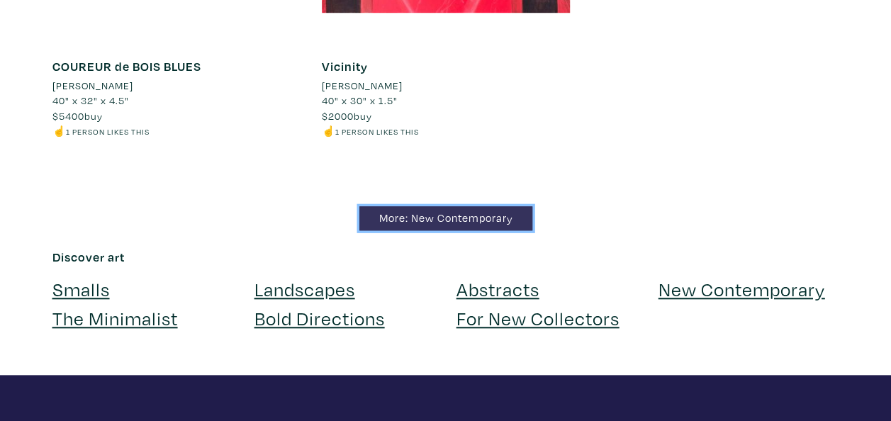
click at [449, 206] on link "More: New Contemporary" at bounding box center [445, 218] width 173 height 25
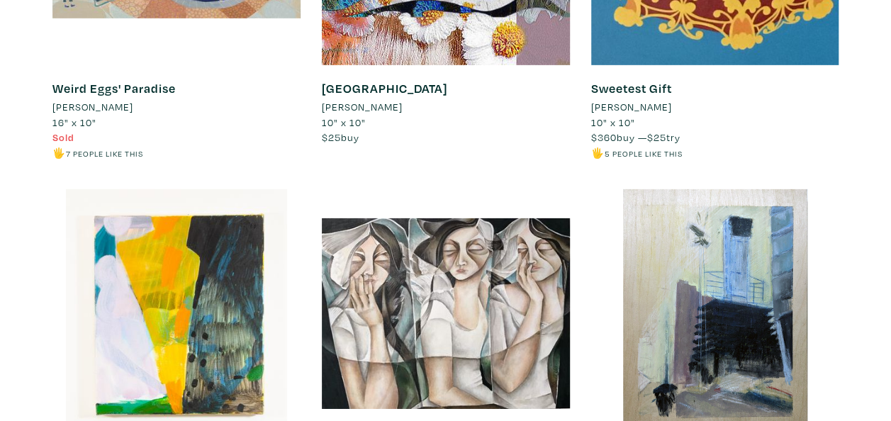
scroll to position [10196, 0]
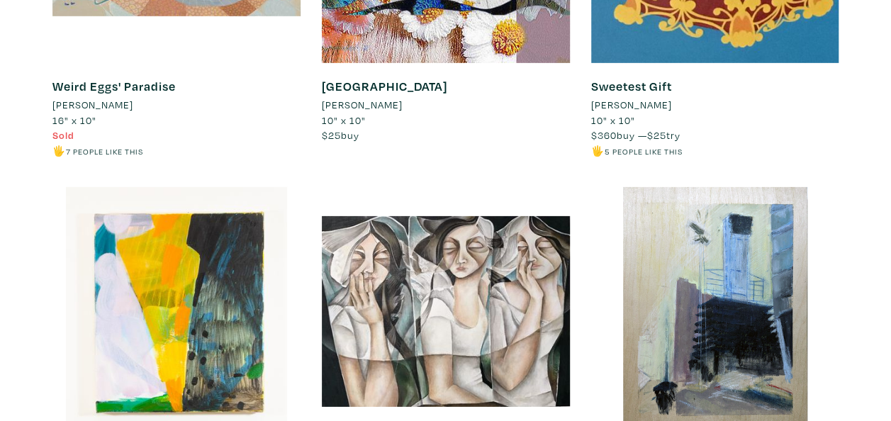
click at [588, 288] on div "Vancouver Central I Ayan Melikli 9" x 12" x 0.8" $250 buy — $25 try ✌️ 2 people…" at bounding box center [715, 373] width 269 height 373
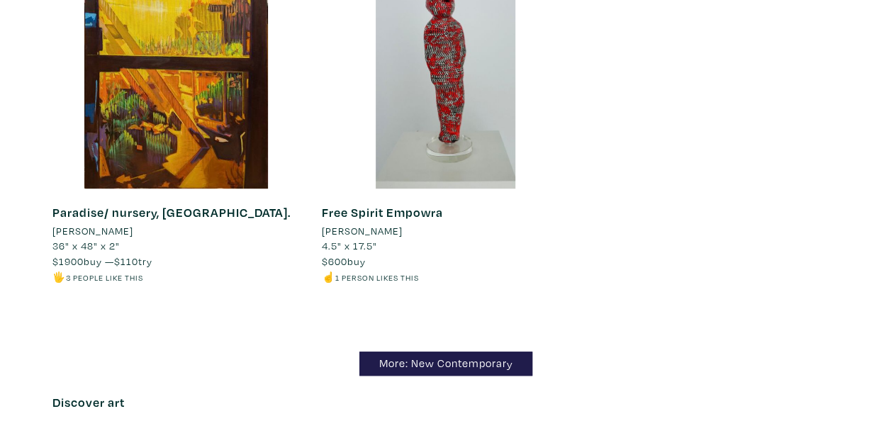
scroll to position [16419, 0]
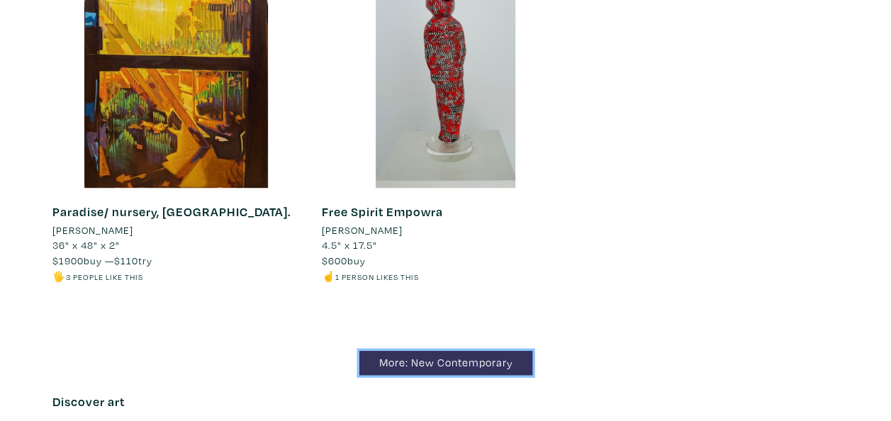
click at [457, 351] on link "More: New Contemporary" at bounding box center [445, 363] width 173 height 25
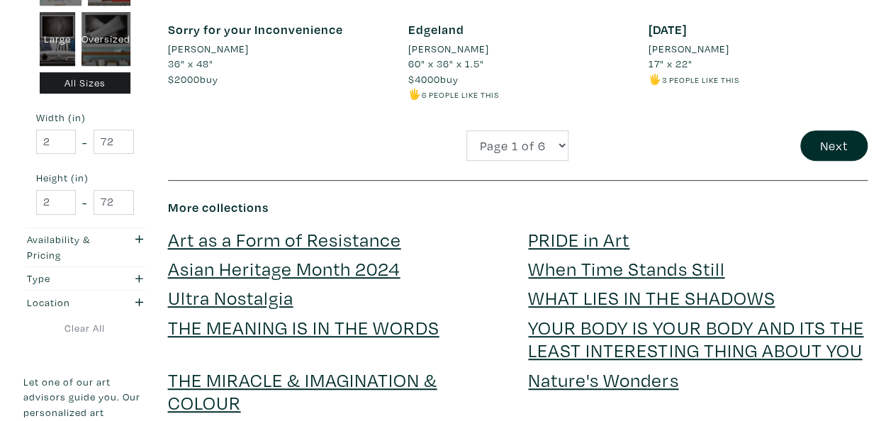
scroll to position [2952, 0]
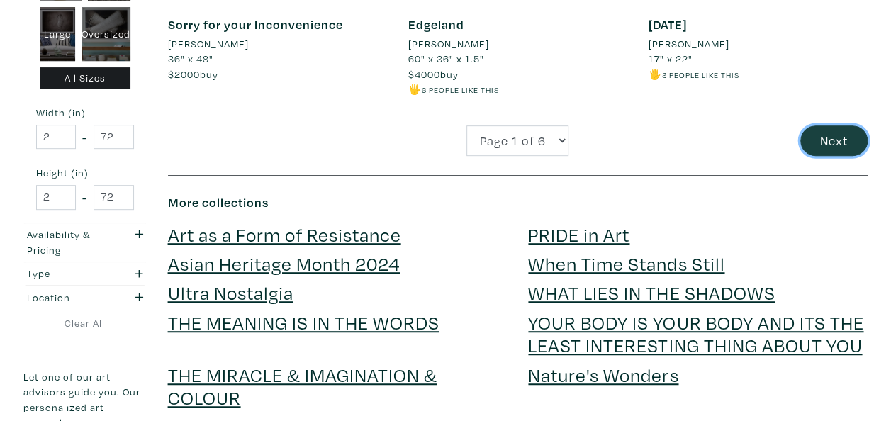
click at [814, 143] on button "Next" at bounding box center [833, 140] width 67 height 30
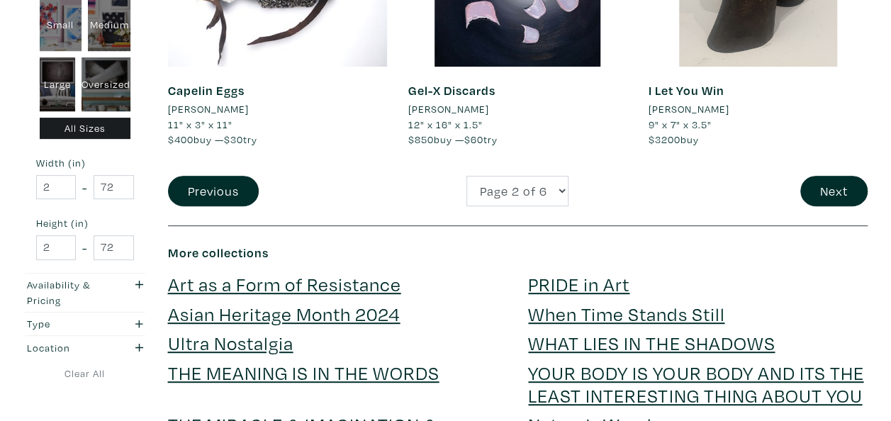
scroll to position [2857, 0]
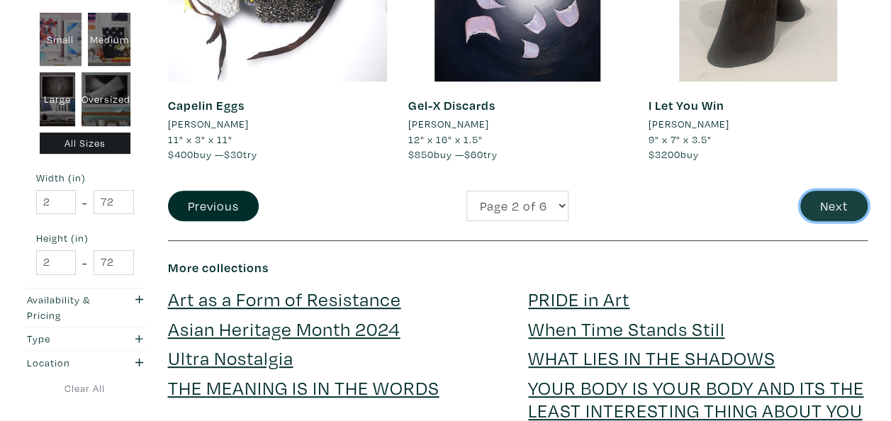
click at [839, 191] on button "Next" at bounding box center [833, 206] width 67 height 30
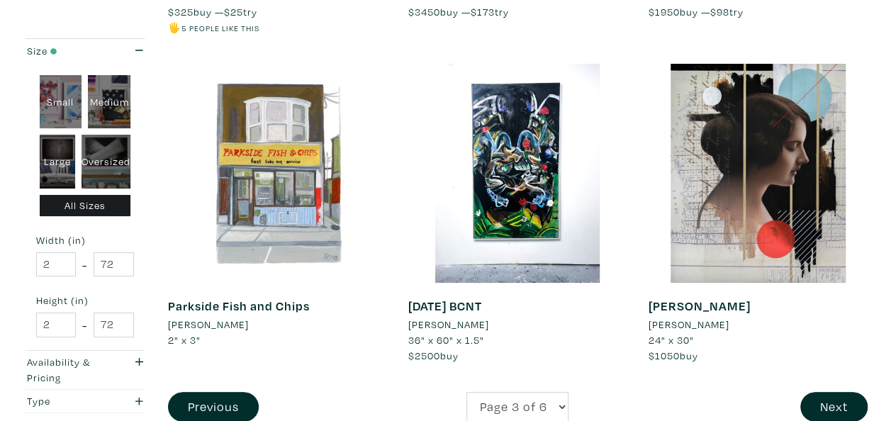
scroll to position [2641, 0]
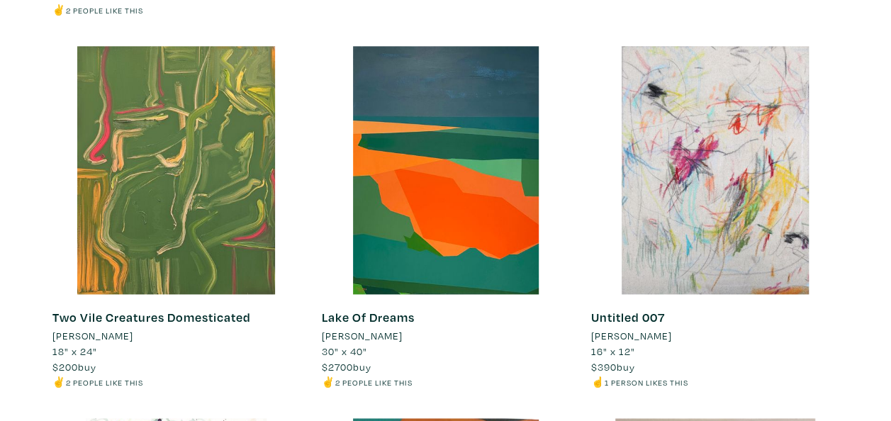
scroll to position [6179, 0]
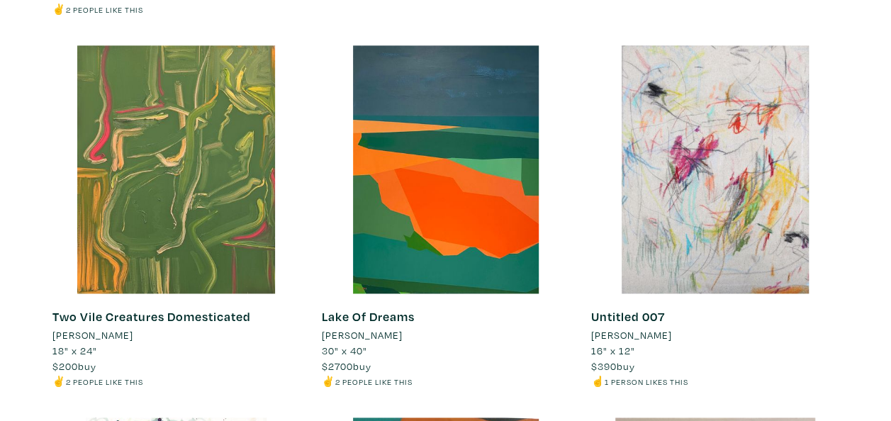
click at [520, 357] on li "30" x 40"" at bounding box center [446, 351] width 248 height 16
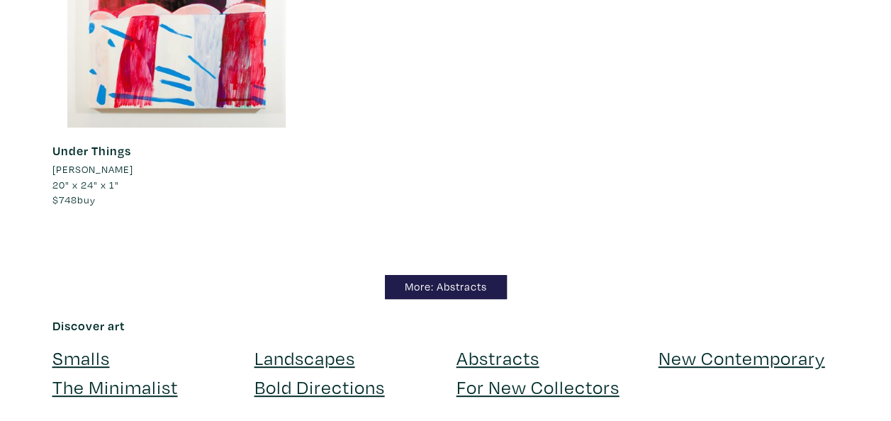
scroll to position [10800, 0]
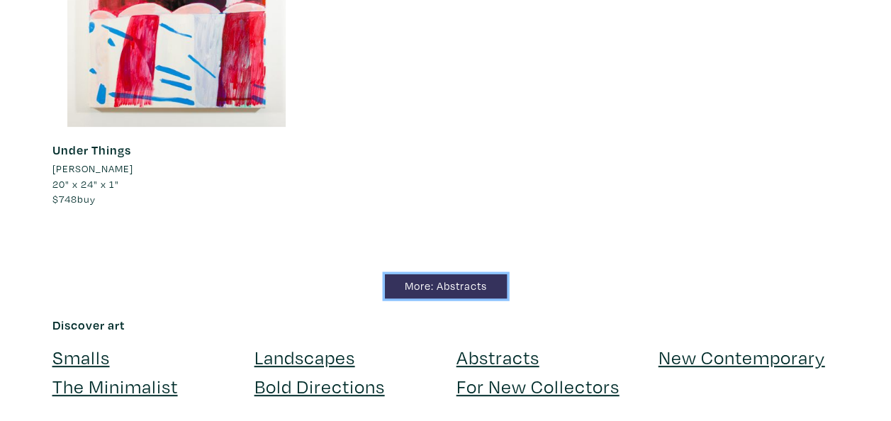
click at [473, 286] on link "More: Abstracts" at bounding box center [446, 286] width 122 height 25
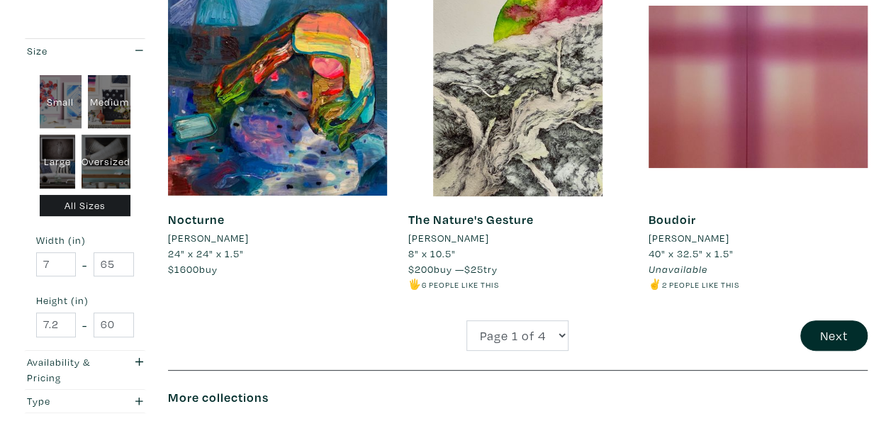
scroll to position [2712, 0]
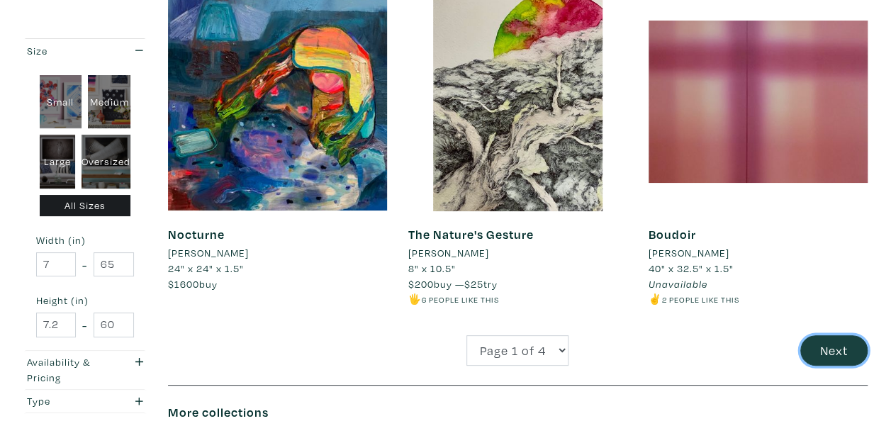
click at [828, 337] on button "Next" at bounding box center [833, 350] width 67 height 30
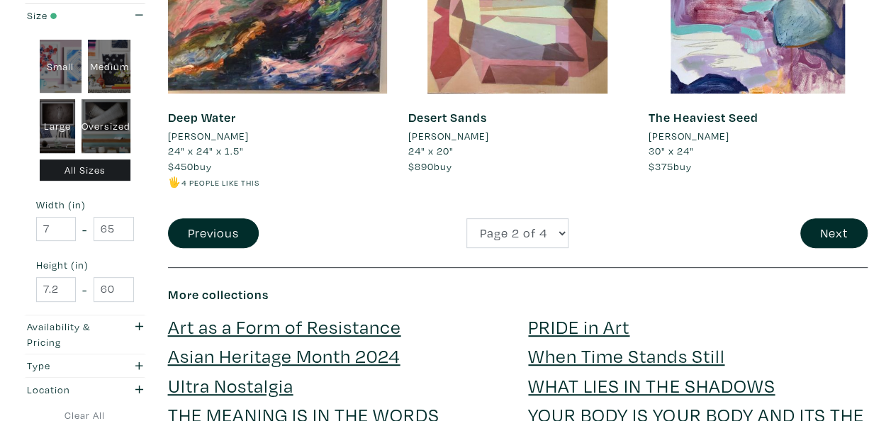
scroll to position [2815, 0]
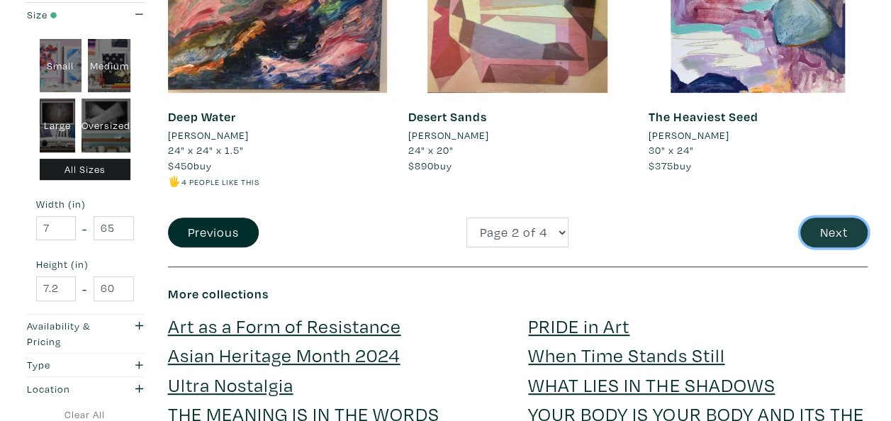
click at [823, 231] on button "Next" at bounding box center [833, 233] width 67 height 30
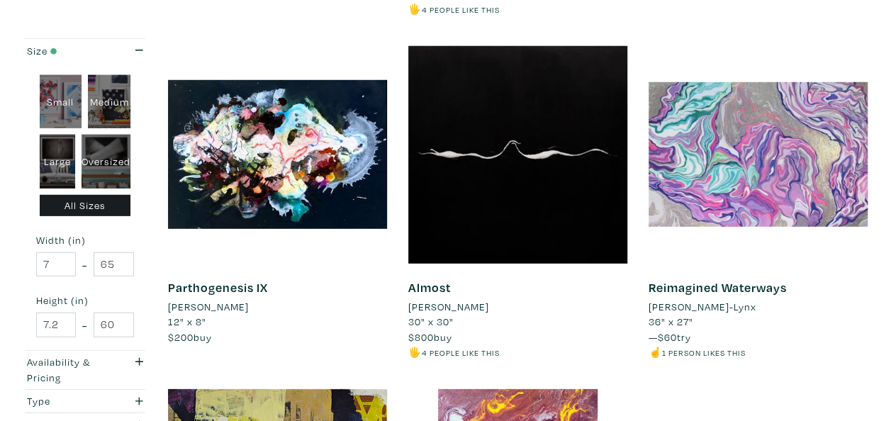
scroll to position [1983, 0]
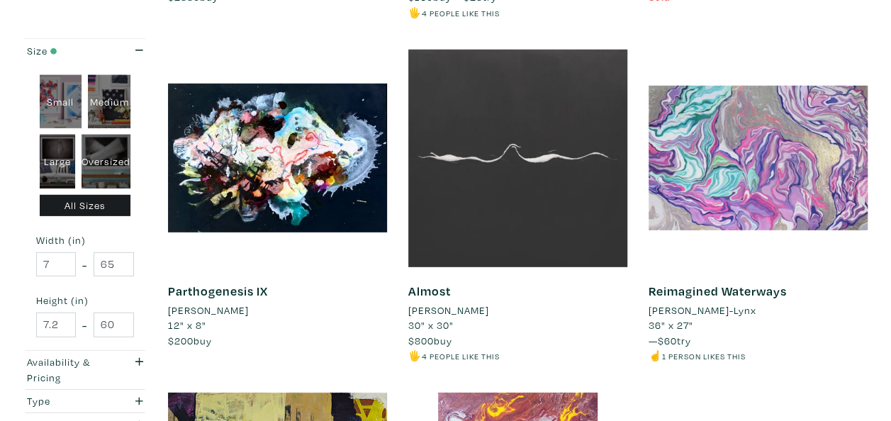
click at [540, 162] on div at bounding box center [517, 158] width 219 height 219
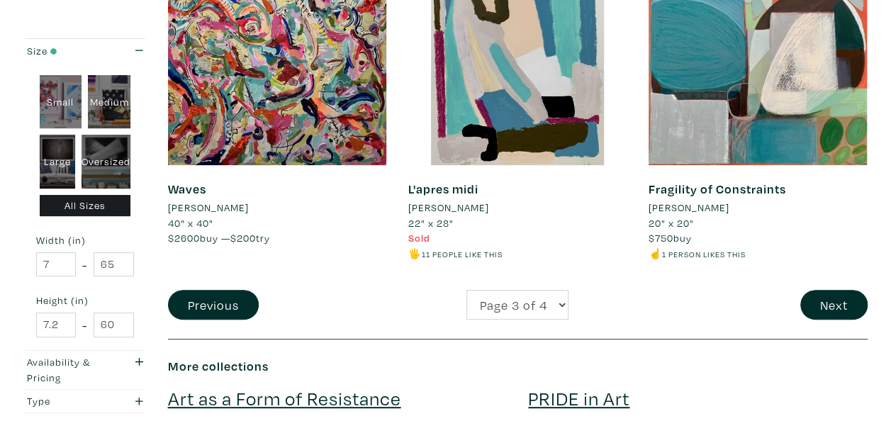
scroll to position [2774, 0]
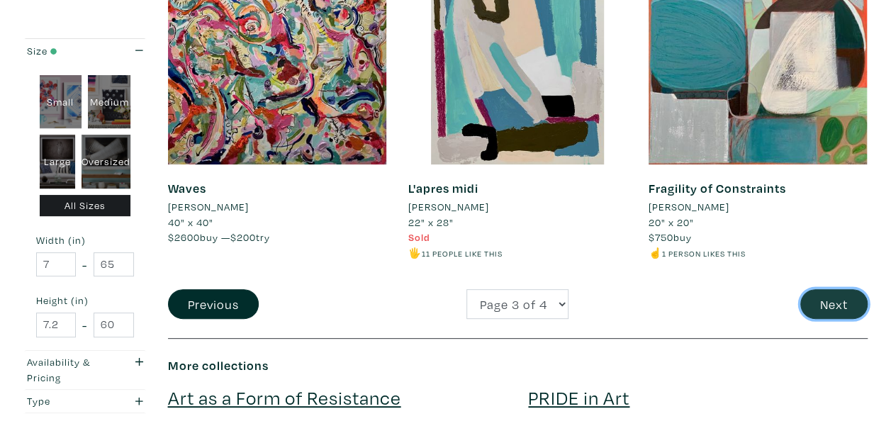
click at [829, 302] on button "Next" at bounding box center [833, 304] width 67 height 30
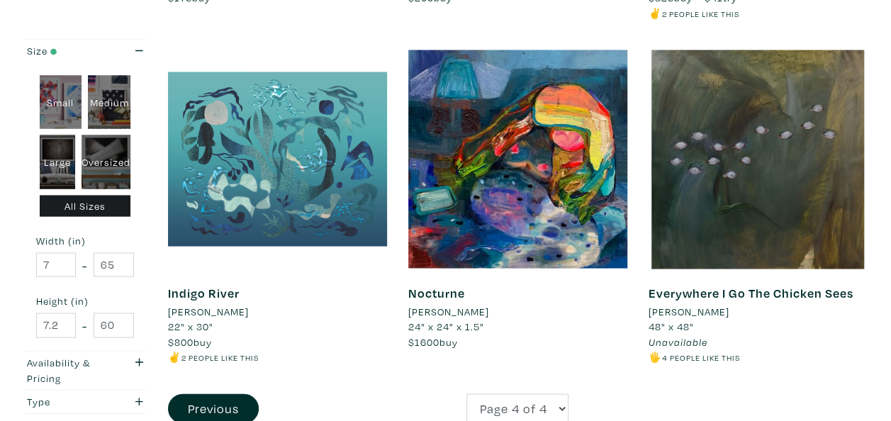
scroll to position [1281, 0]
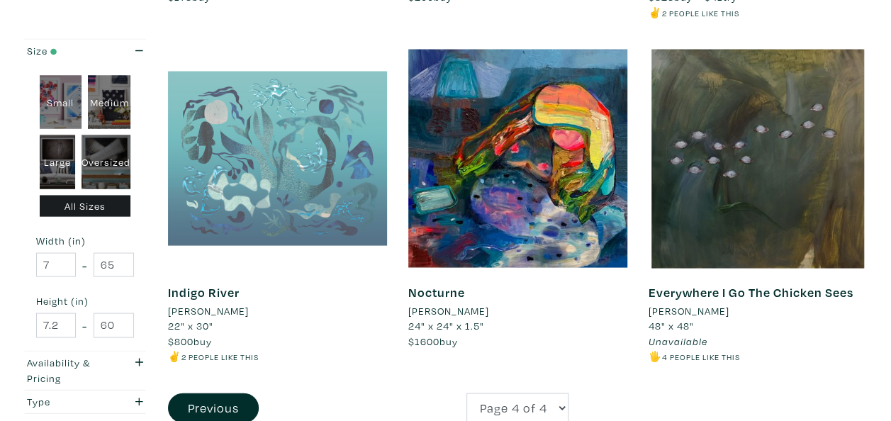
click at [339, 193] on div at bounding box center [277, 158] width 219 height 219
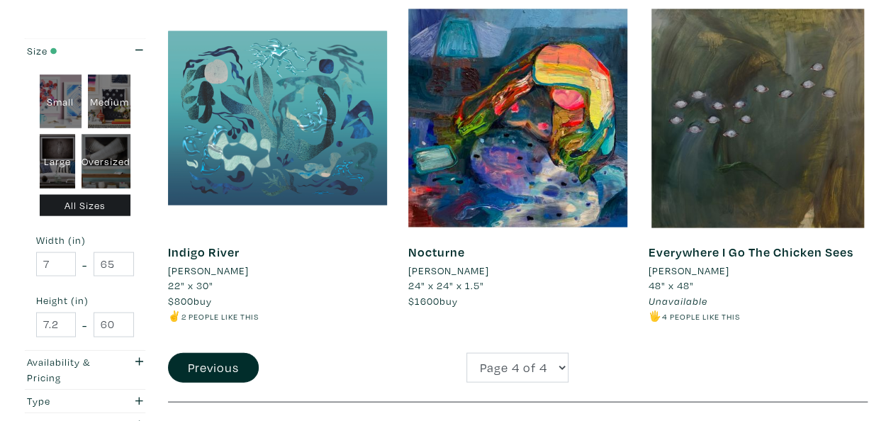
scroll to position [1322, 0]
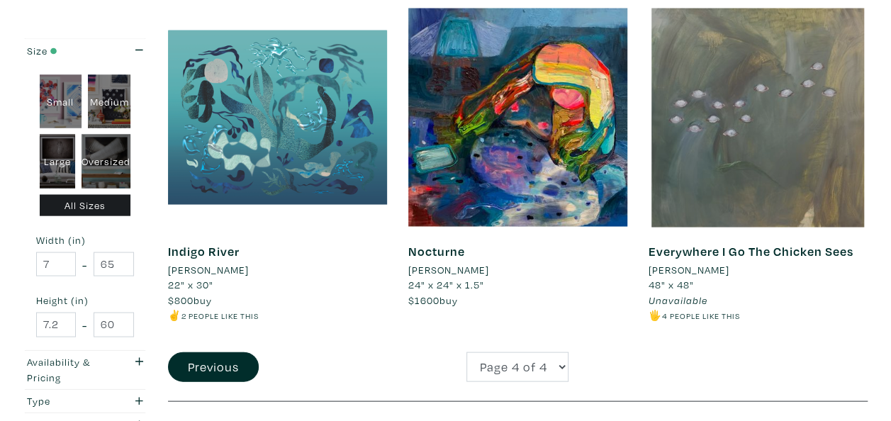
click at [702, 169] on div at bounding box center [758, 117] width 219 height 219
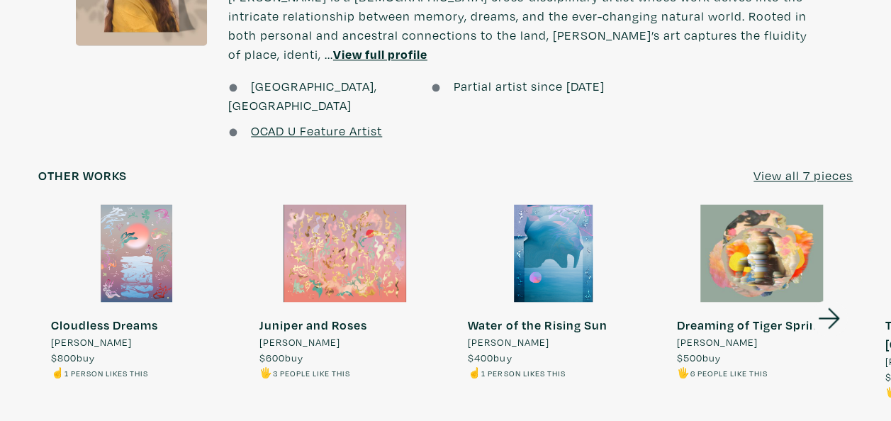
scroll to position [1081, 0]
click at [785, 167] on u "View all 7 pieces" at bounding box center [803, 175] width 99 height 16
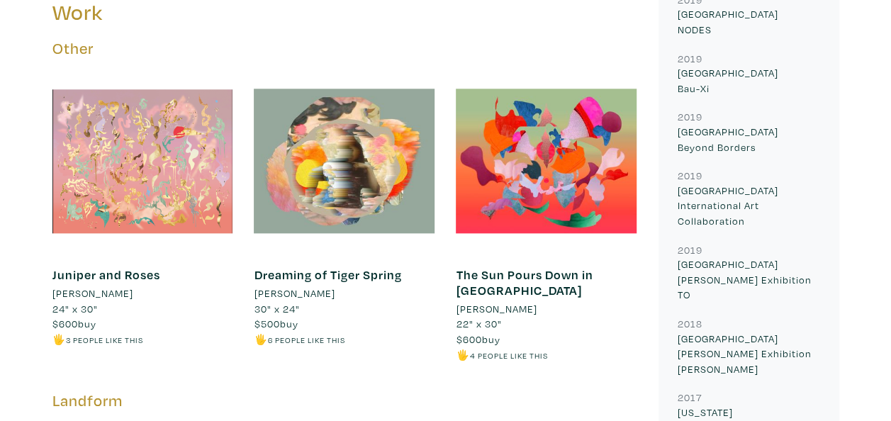
scroll to position [680, 0]
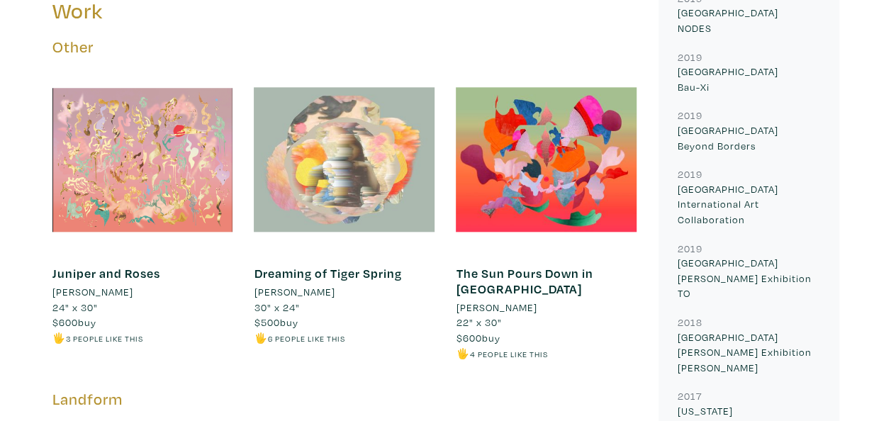
click at [387, 189] on div at bounding box center [344, 159] width 181 height 181
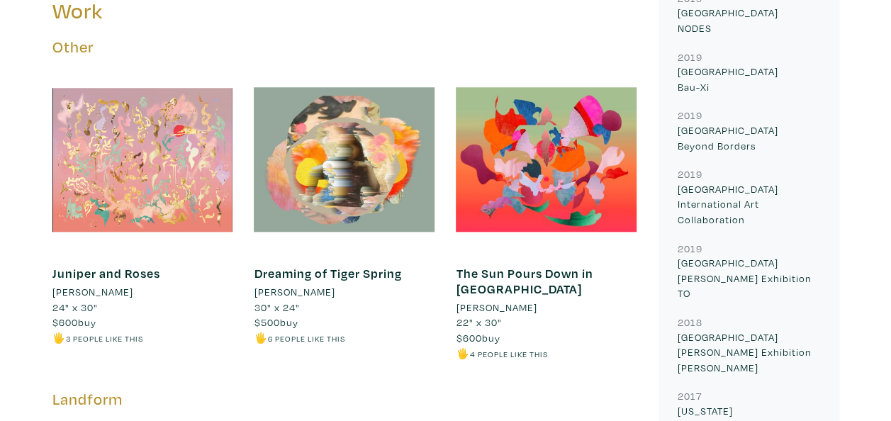
scroll to position [752, 0]
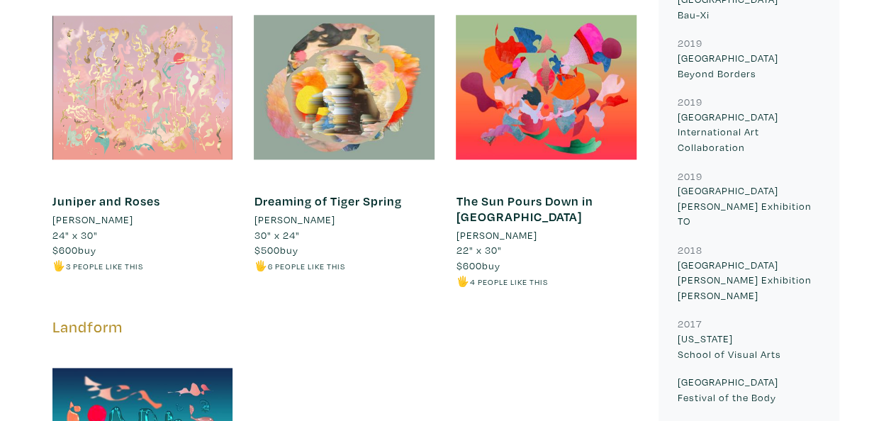
click at [138, 125] on div at bounding box center [142, 87] width 181 height 181
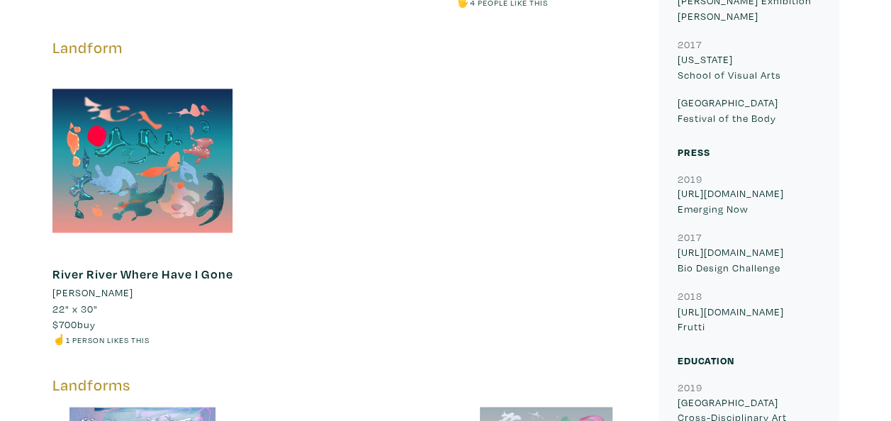
scroll to position [1032, 0]
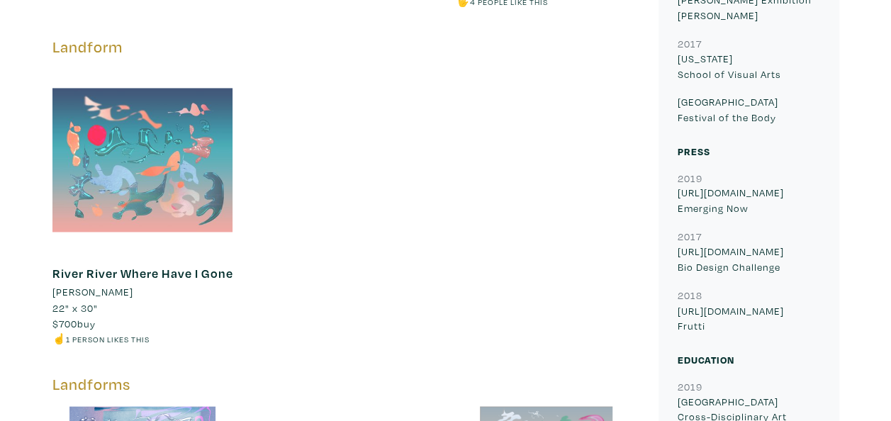
click at [166, 169] on div at bounding box center [142, 159] width 181 height 181
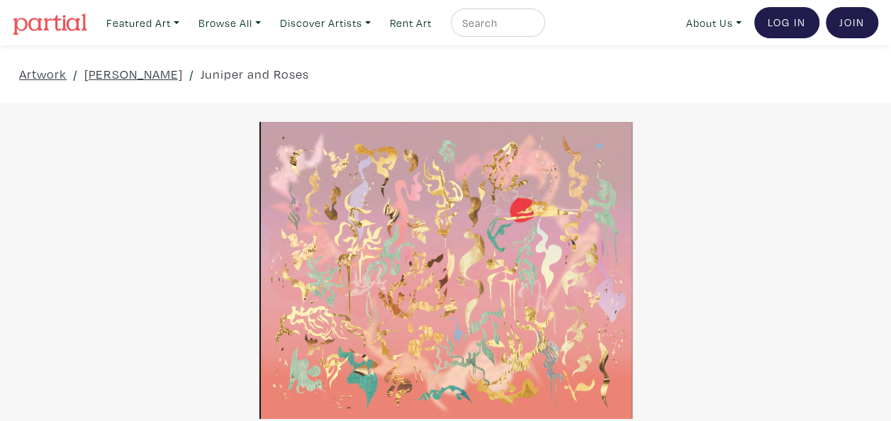
scroll to position [1, 0]
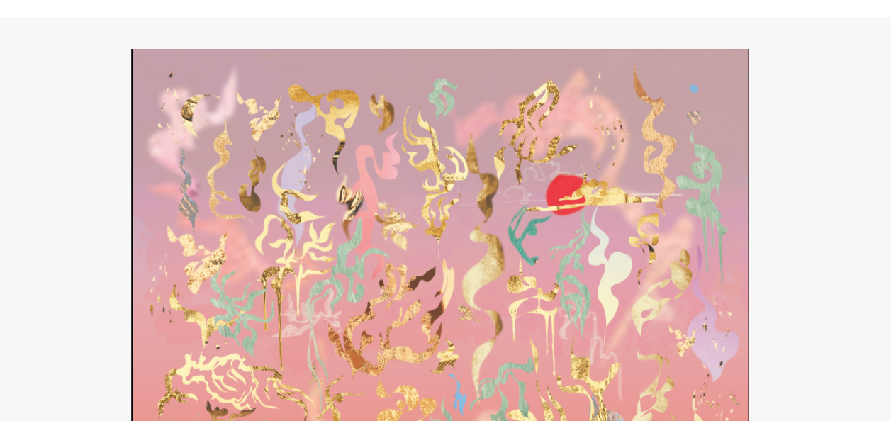
click at [432, 279] on div at bounding box center [445, 269] width 891 height 297
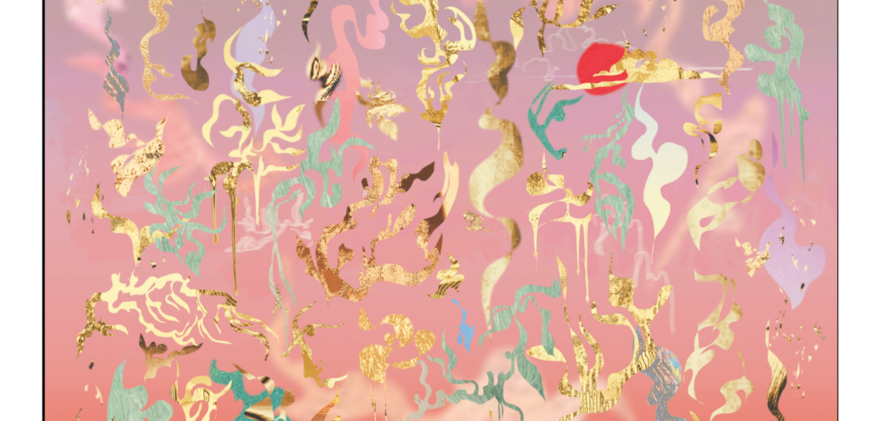
click at [432, 279] on div at bounding box center [445, 210] width 891 height 383
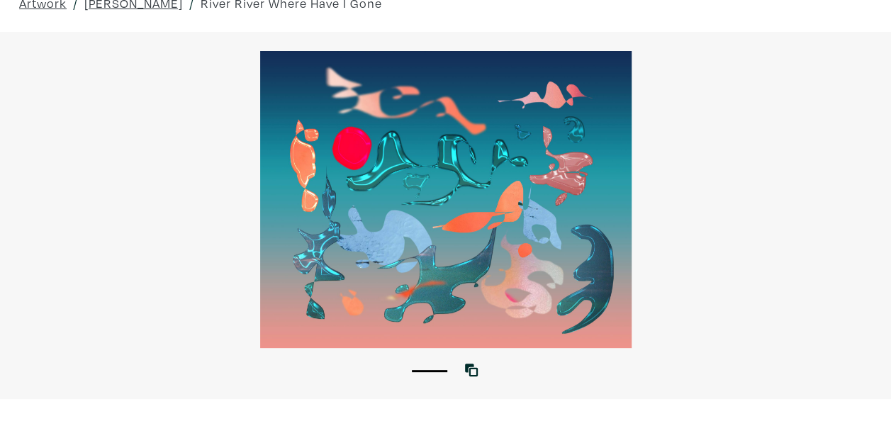
scroll to position [67, 0]
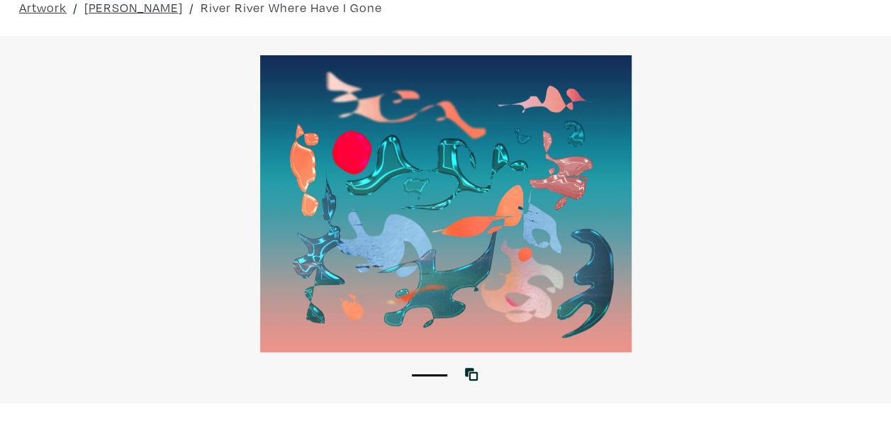
click at [459, 237] on div at bounding box center [445, 203] width 891 height 297
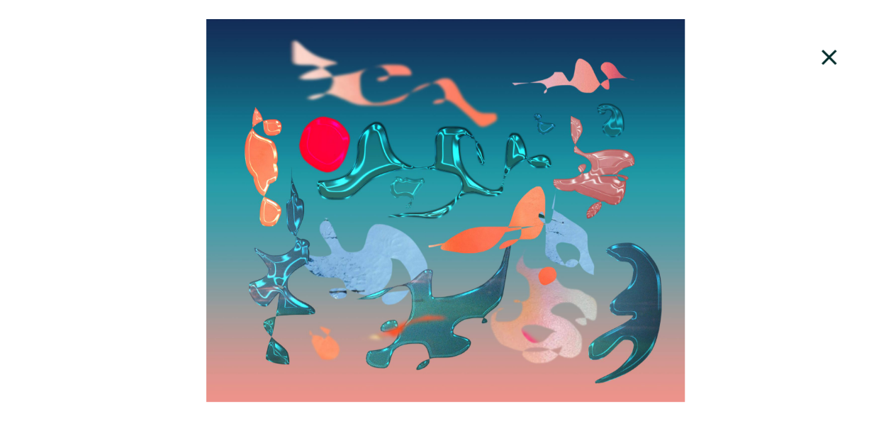
click at [459, 237] on div at bounding box center [445, 210] width 891 height 383
